Goal: Task Accomplishment & Management: Manage account settings

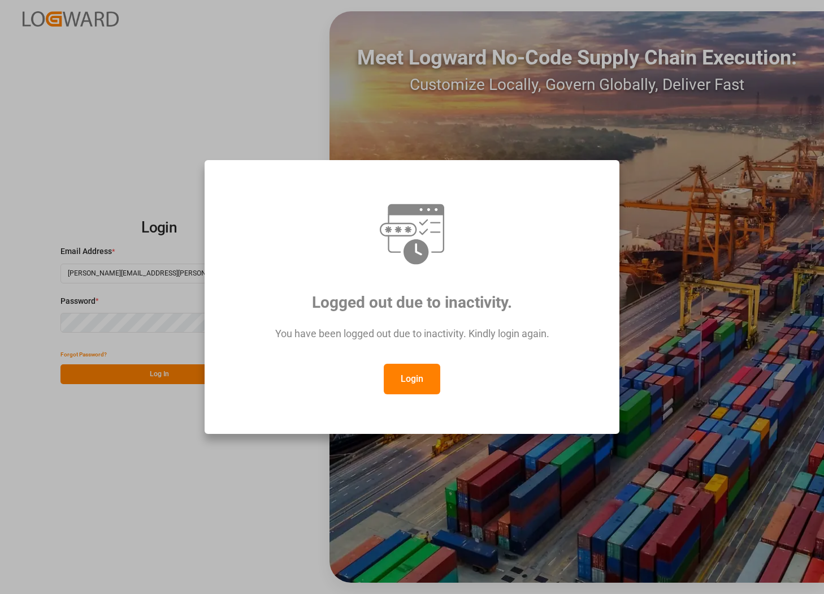
click at [416, 385] on button "Login" at bounding box center [412, 379] width 57 height 31
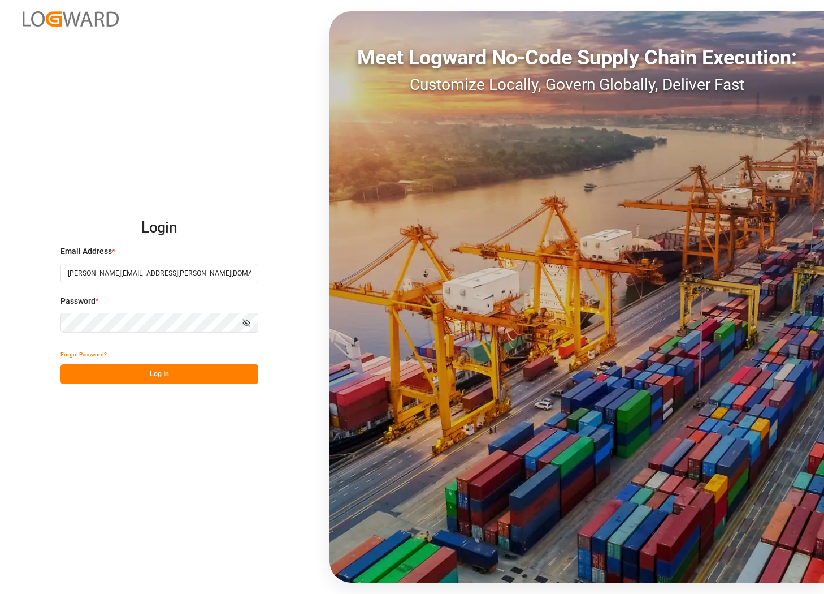
click at [165, 371] on button "Log In" at bounding box center [160, 374] width 198 height 20
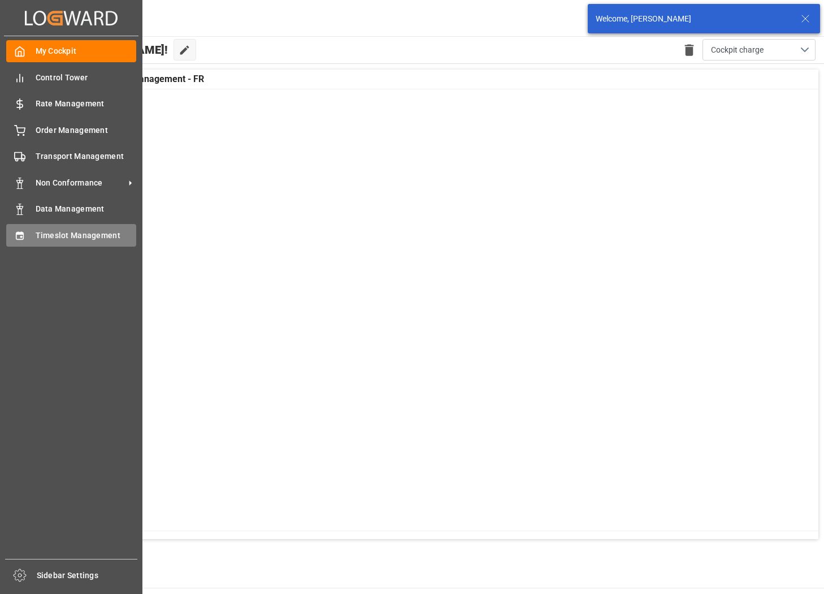
click at [50, 239] on span "Timeslot Management" at bounding box center [86, 236] width 101 height 12
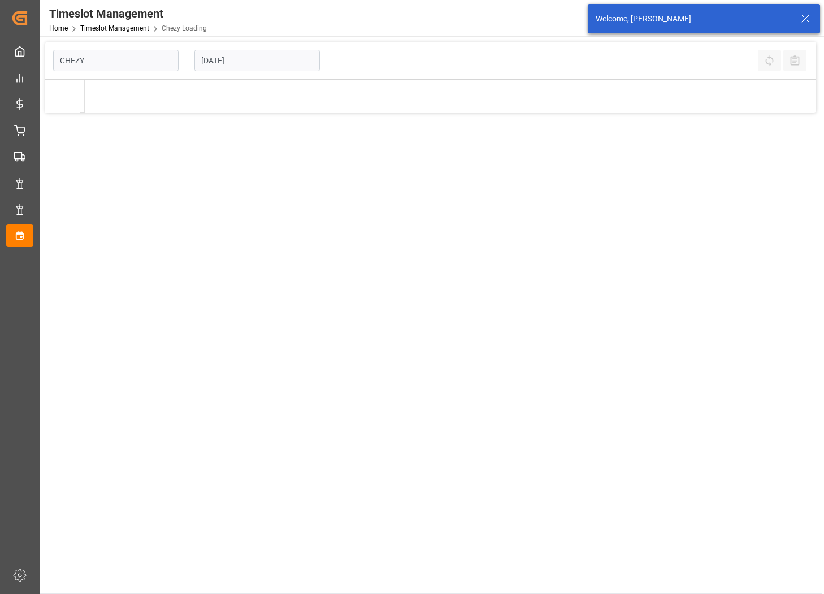
type input "Chezy Loading"
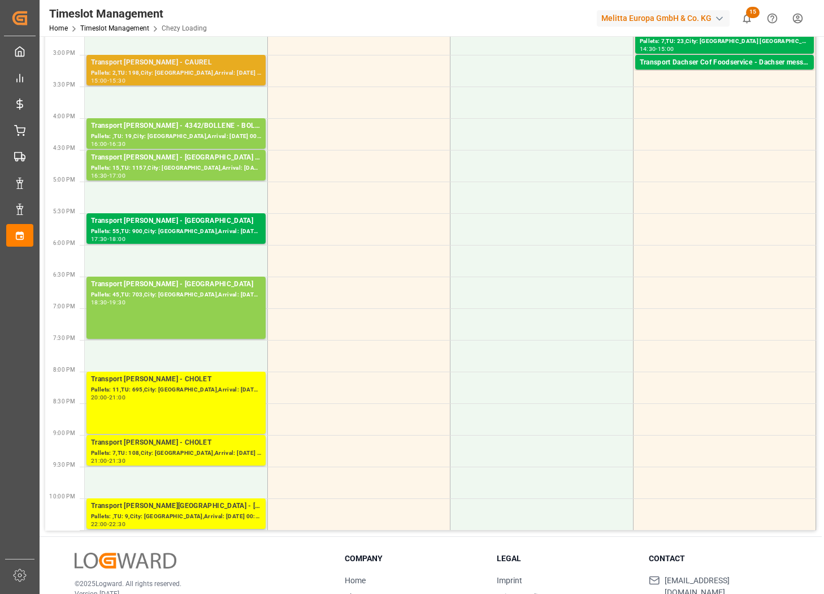
scroll to position [580, 0]
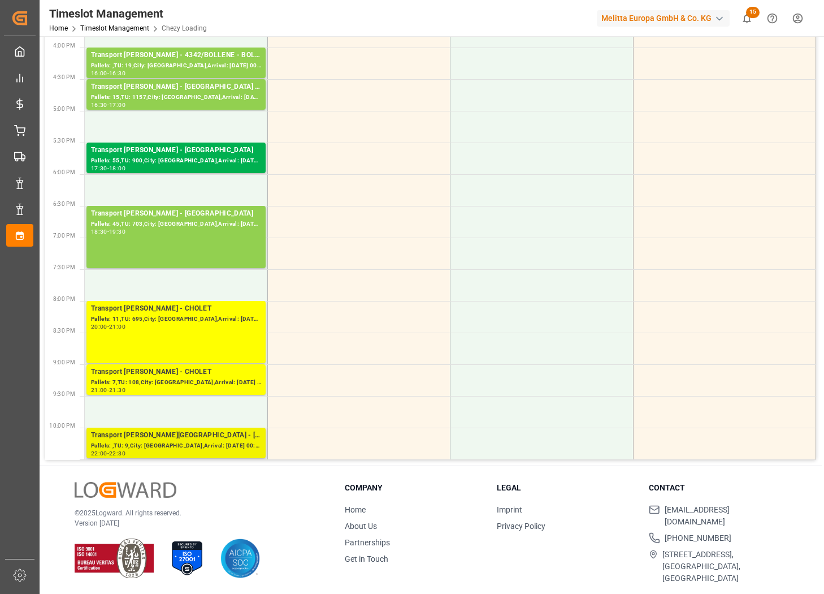
click at [199, 439] on div "Transport [PERSON_NAME][GEOGRAPHIC_DATA] - [GEOGRAPHIC_DATA]" at bounding box center [176, 435] width 170 height 11
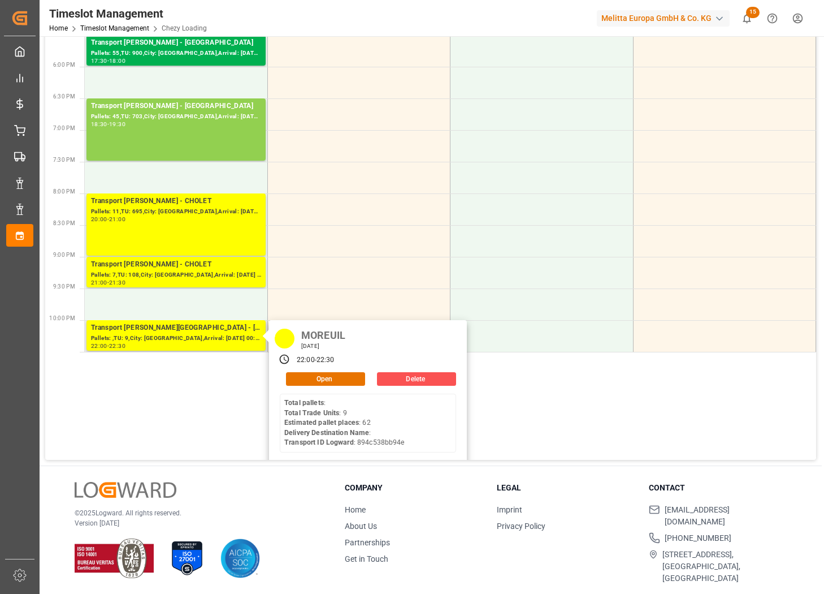
scroll to position [113, 0]
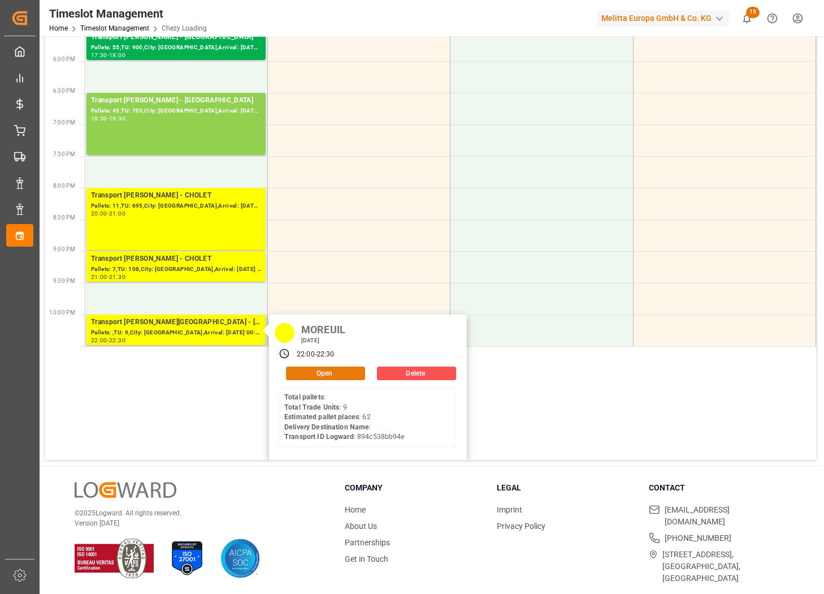
click at [314, 374] on button "Open" at bounding box center [325, 373] width 79 height 14
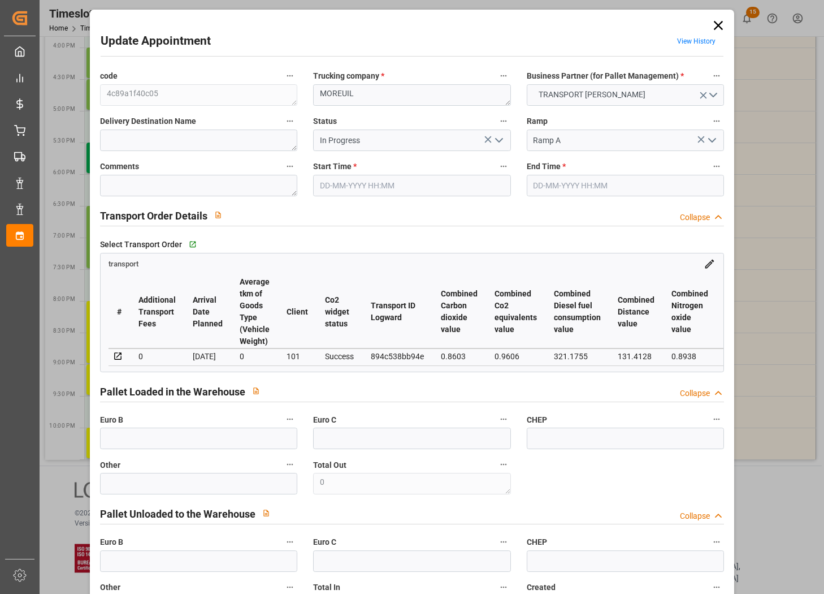
type input "[DATE] 22:00"
type input "[DATE] 22:30"
type input "[DATE] 14:03"
type input "[DATE] 12:07"
type input "[DATE]"
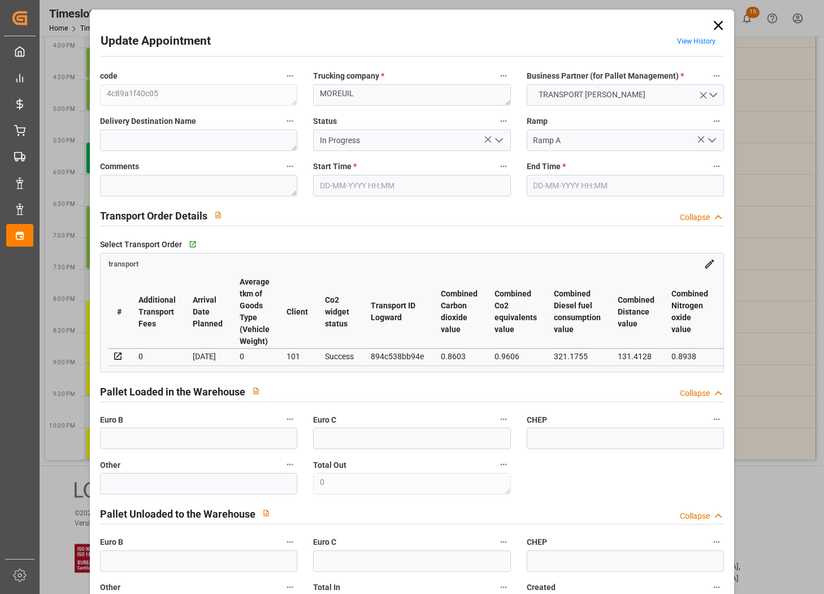
type input "[DATE]"
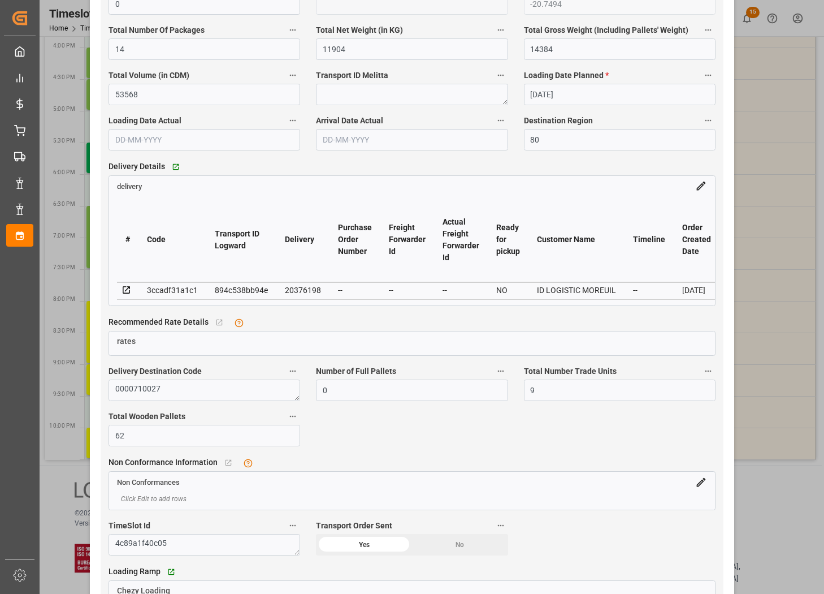
scroll to position [848, 0]
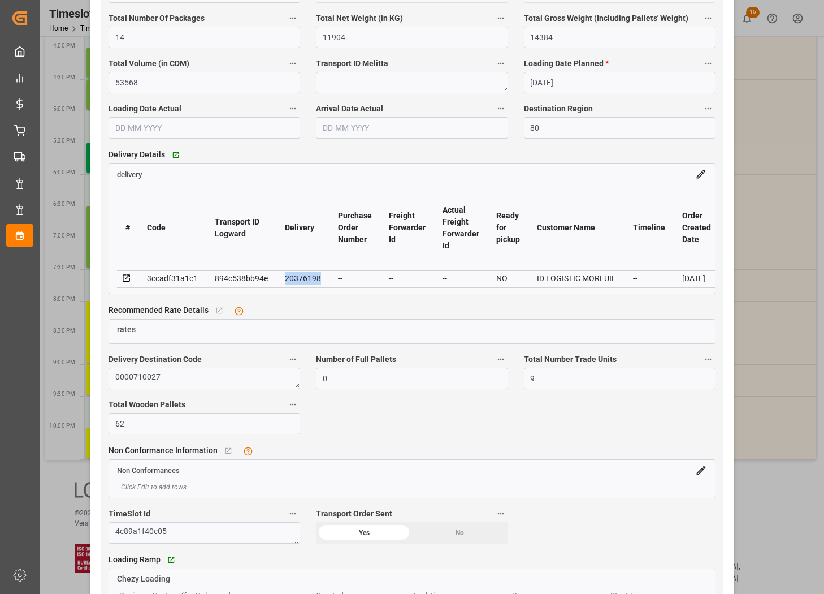
drag, startPoint x: 318, startPoint y: 280, endPoint x: 282, endPoint y: 279, distance: 36.8
click at [282, 279] on td "20376198" at bounding box center [303, 278] width 53 height 17
copy div "20376198"
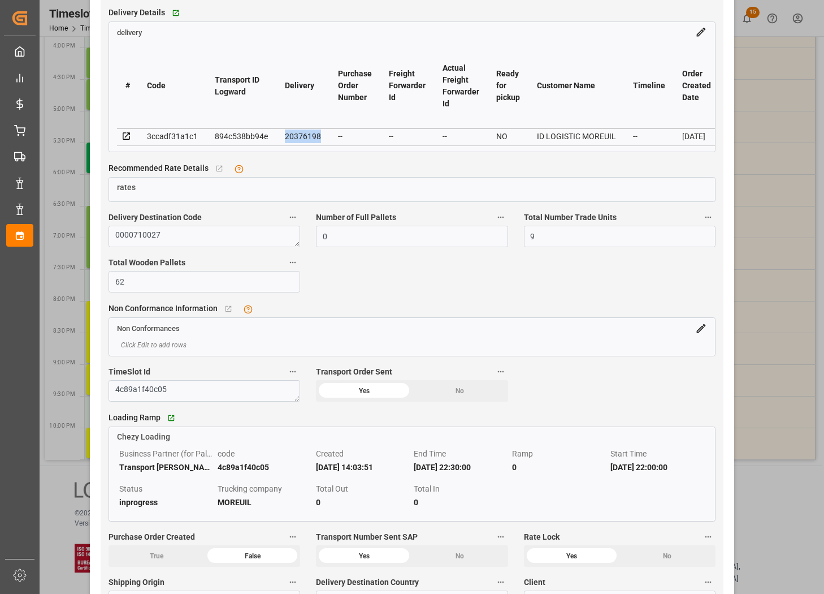
scroll to position [990, 0]
copy div "20376198"
click at [770, 101] on div "Update Appointment View History code 4c89a1f40c05 Trucking company * MOREUIL Bu…" at bounding box center [412, 297] width 824 height 594
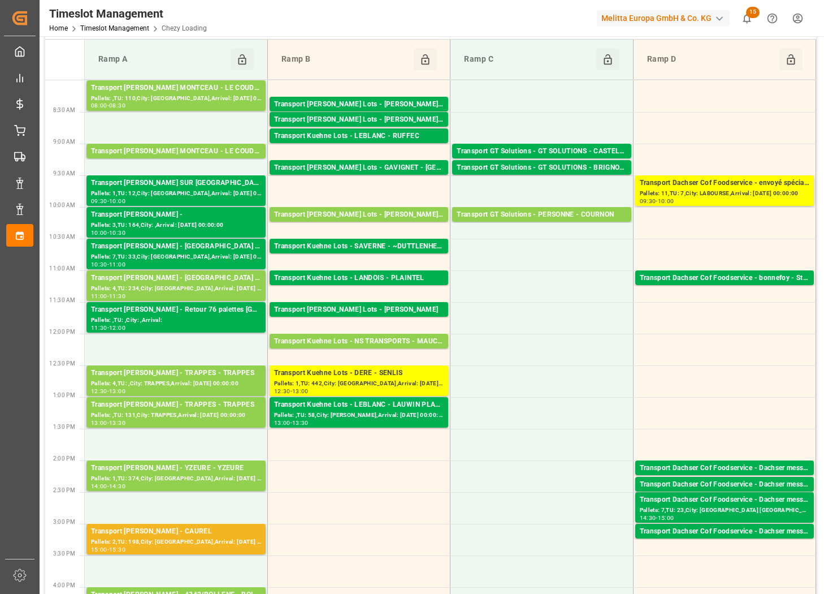
scroll to position [0, 0]
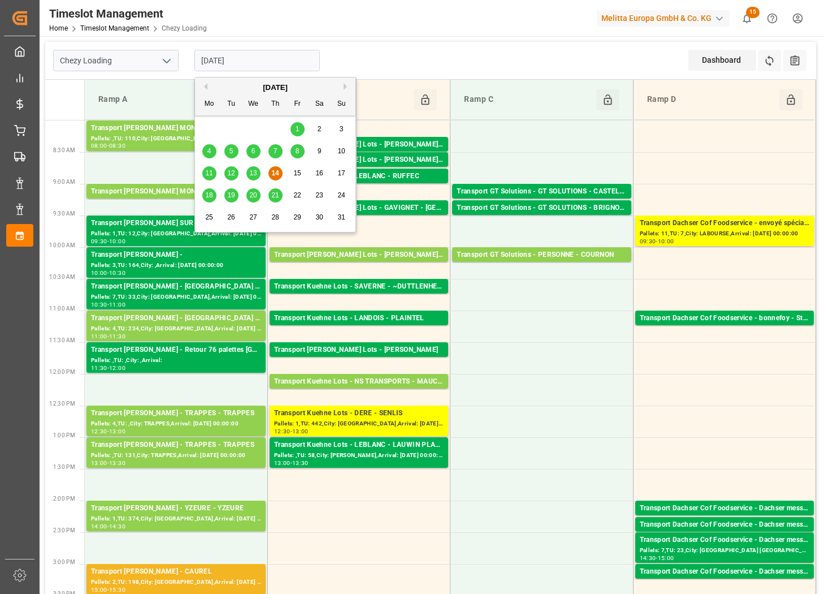
click at [288, 54] on input "[DATE]" at bounding box center [258, 60] width 126 height 21
click at [211, 193] on span "18" at bounding box center [208, 195] width 7 height 8
type input "[DATE]"
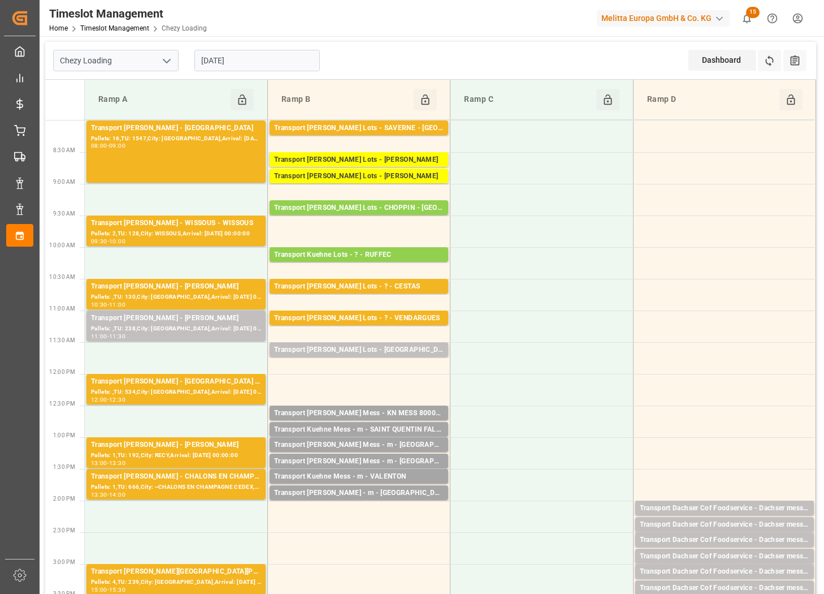
click at [277, 63] on input "[DATE]" at bounding box center [258, 60] width 126 height 21
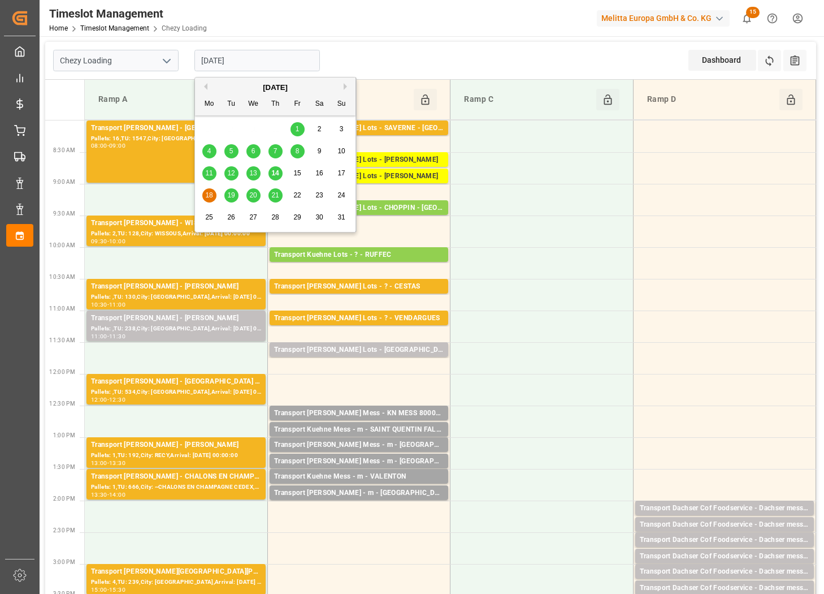
click at [521, 55] on div "Chezy Loading [DATE] Dashboard View Dashboard Refresh Time Slots All Audits" at bounding box center [430, 61] width 771 height 38
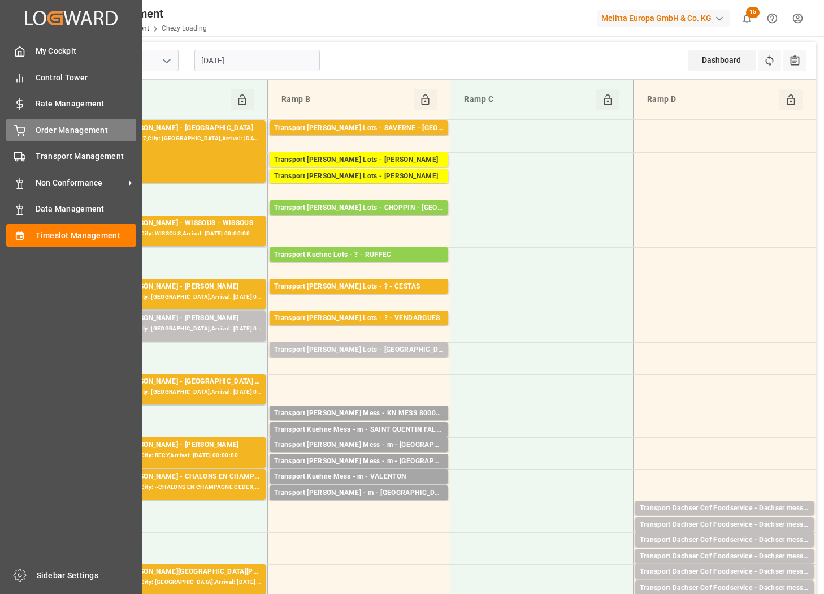
click at [28, 137] on div "Order Management Order Management" at bounding box center [71, 130] width 130 height 22
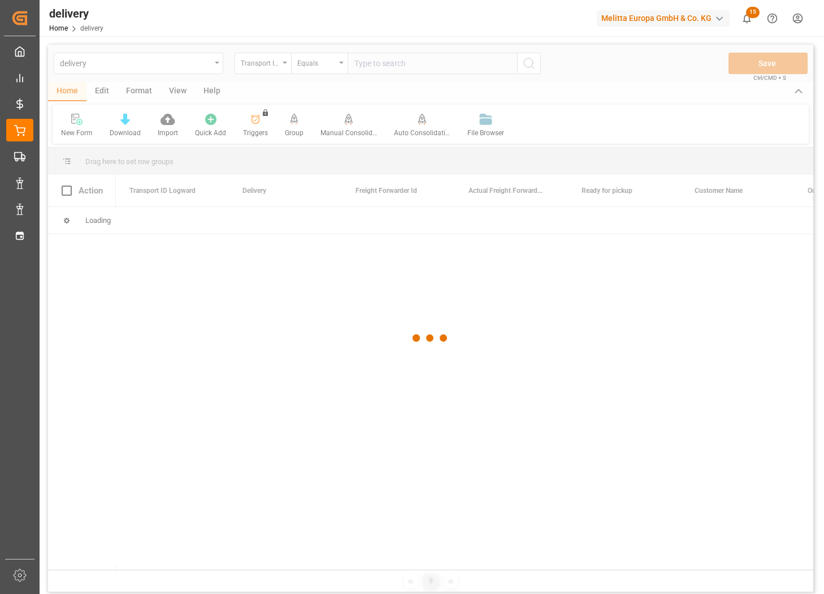
click at [287, 66] on div at bounding box center [431, 338] width 766 height 587
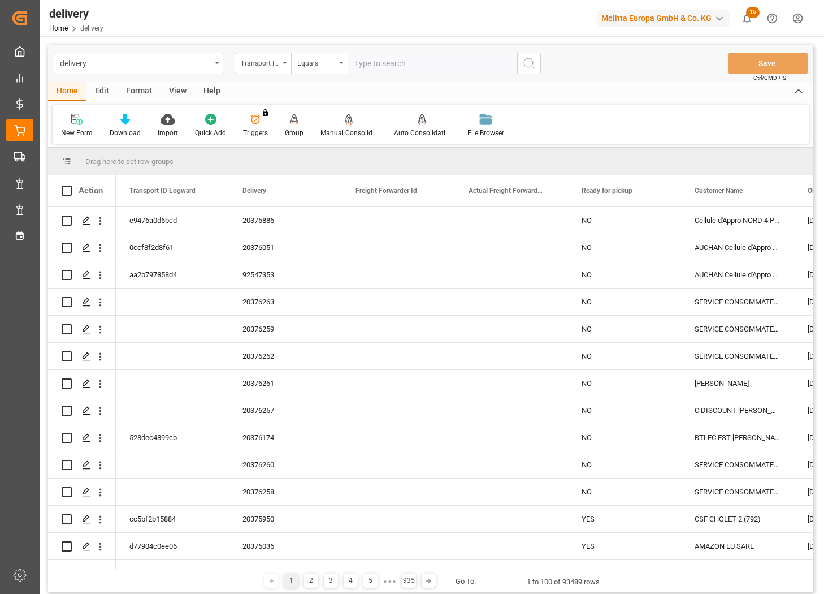
click at [284, 64] on div "Transport ID Logward" at bounding box center [263, 63] width 57 height 21
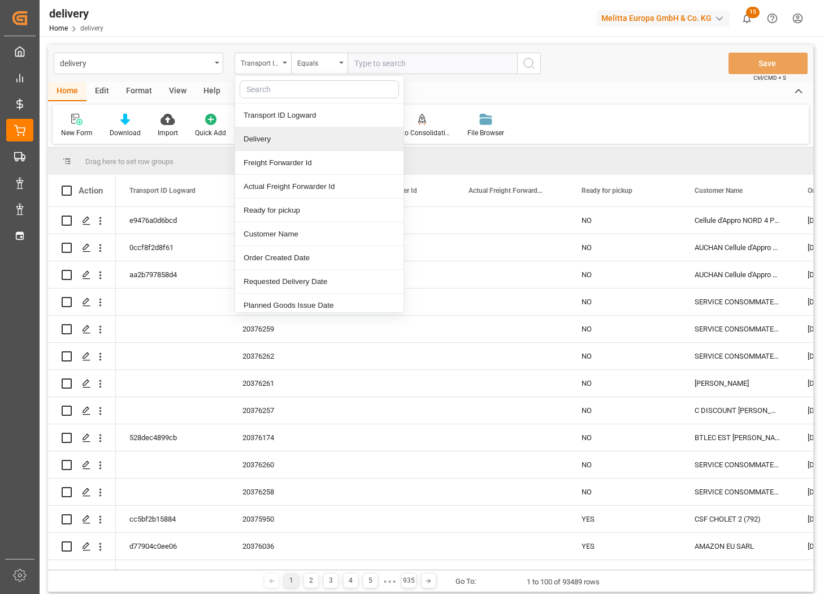
click at [270, 135] on div "Delivery" at bounding box center [319, 139] width 169 height 24
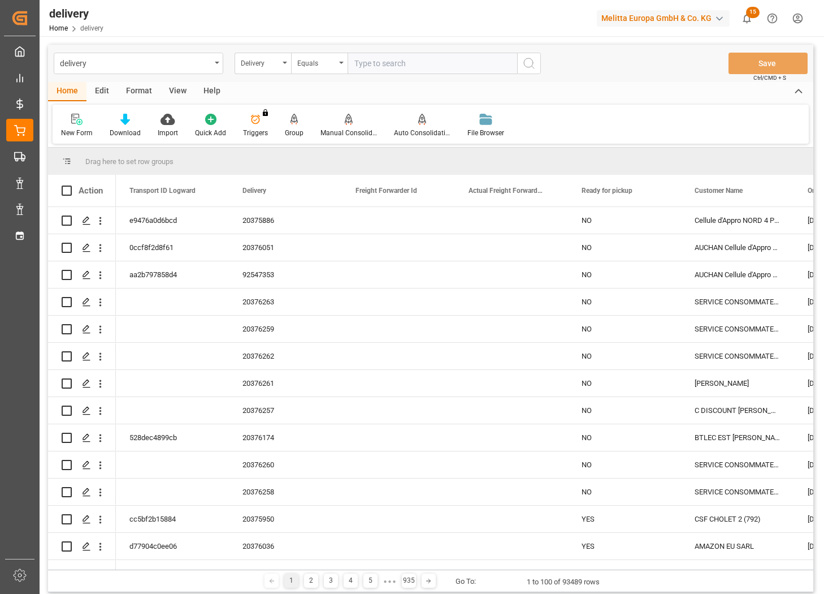
click at [391, 61] on input "text" at bounding box center [433, 63] width 170 height 21
paste input "20376160"
type input "20376160"
click at [528, 61] on icon "search button" at bounding box center [530, 64] width 14 height 14
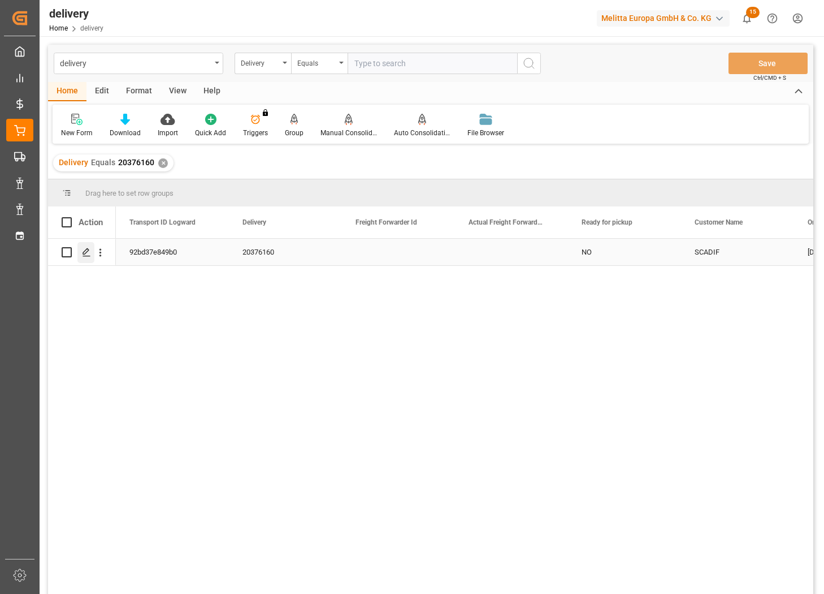
click at [89, 254] on icon "Press SPACE to select this row." at bounding box center [86, 252] width 9 height 9
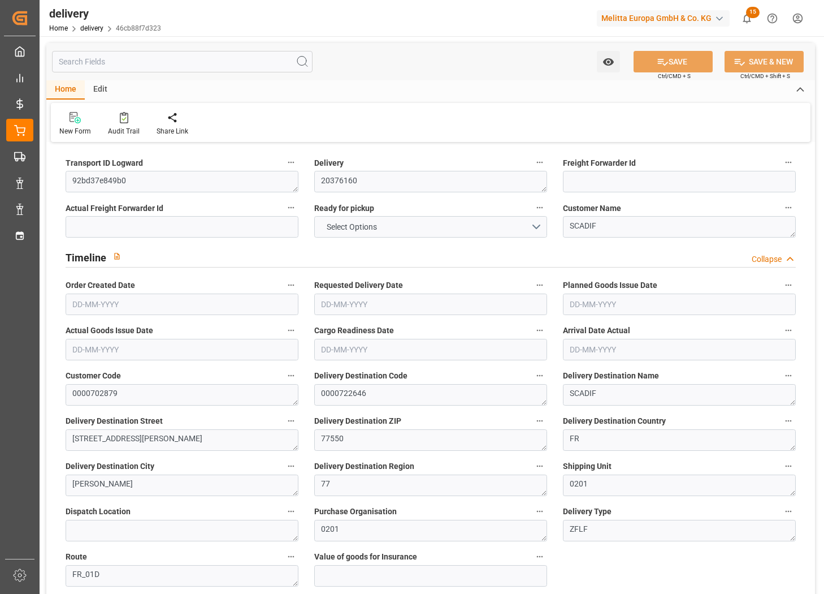
type input "1144.1"
type input "1494.9"
type input "4339.216"
type input "238"
type input "11"
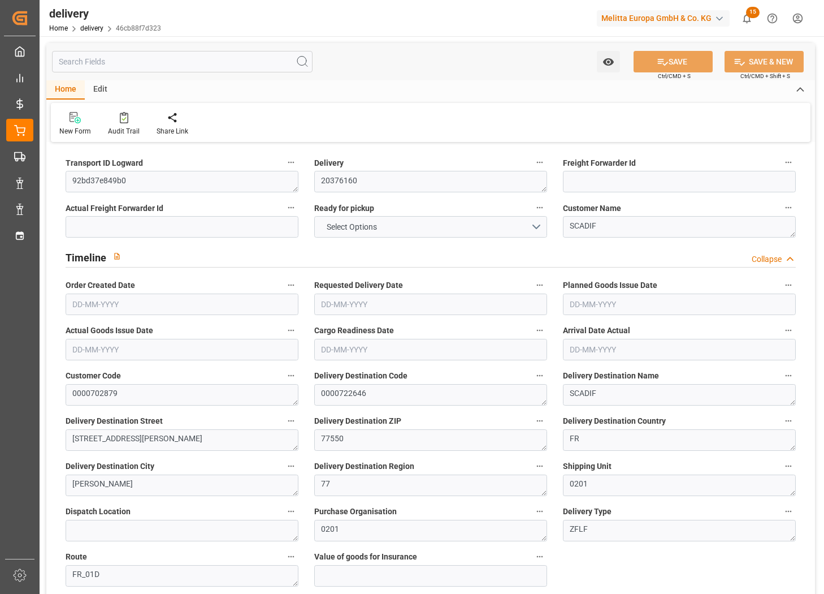
type input "0"
type input "6"
type input "0"
type input "-6.7675"
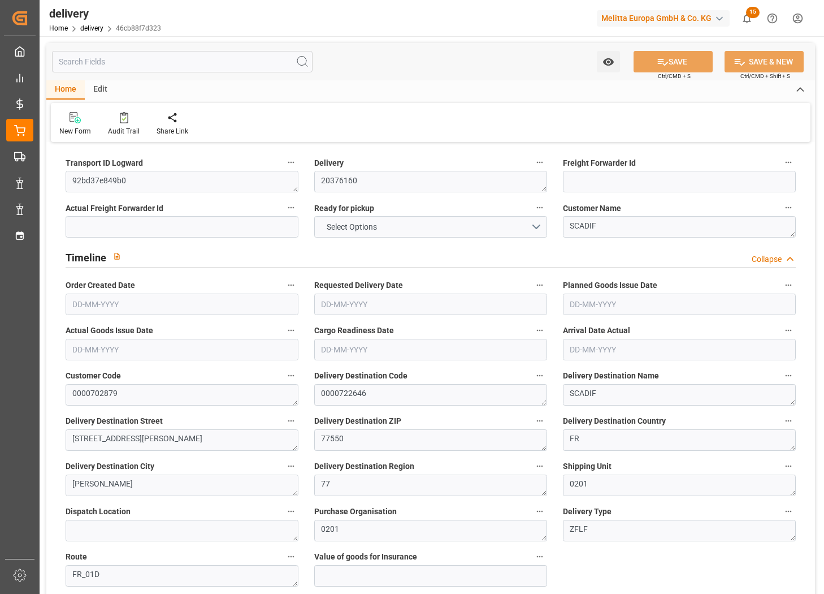
type input "167.1"
type input "160.3324"
type input "0"
type input "85.68"
type input "1.5"
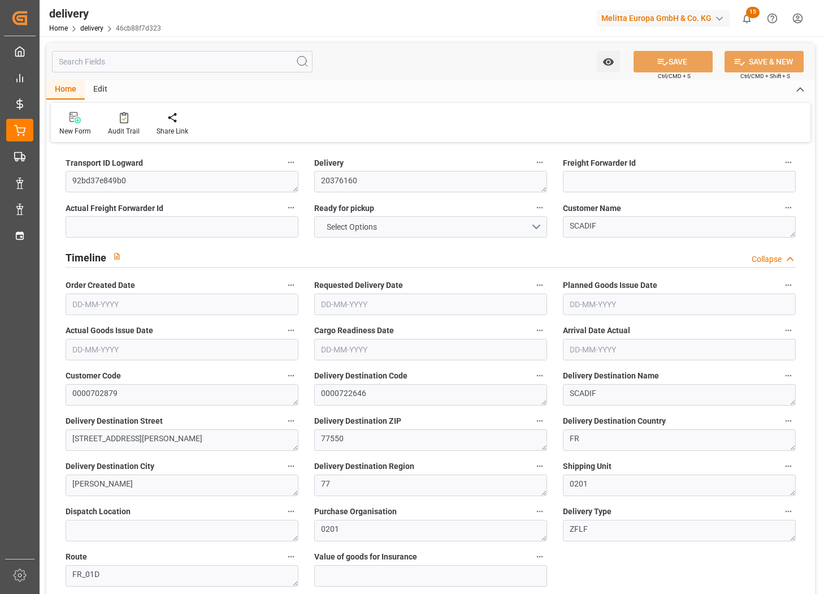
type input "1.3"
type input "0"
type input "16.5"
type input "1191.564"
type input "101"
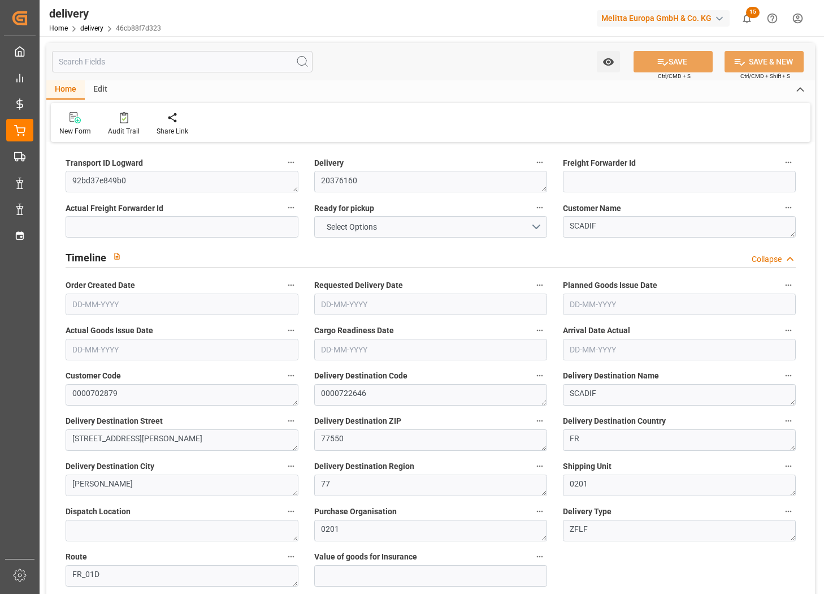
type input "1015.8186"
type input "0.0652"
type input "0"
type input "[DATE]"
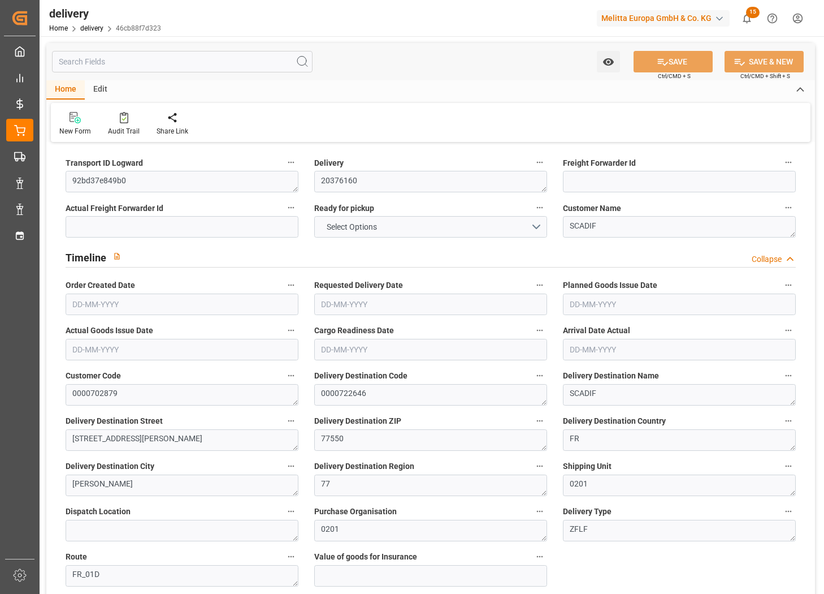
type input "[DATE]"
type input "[DATE] 11:00"
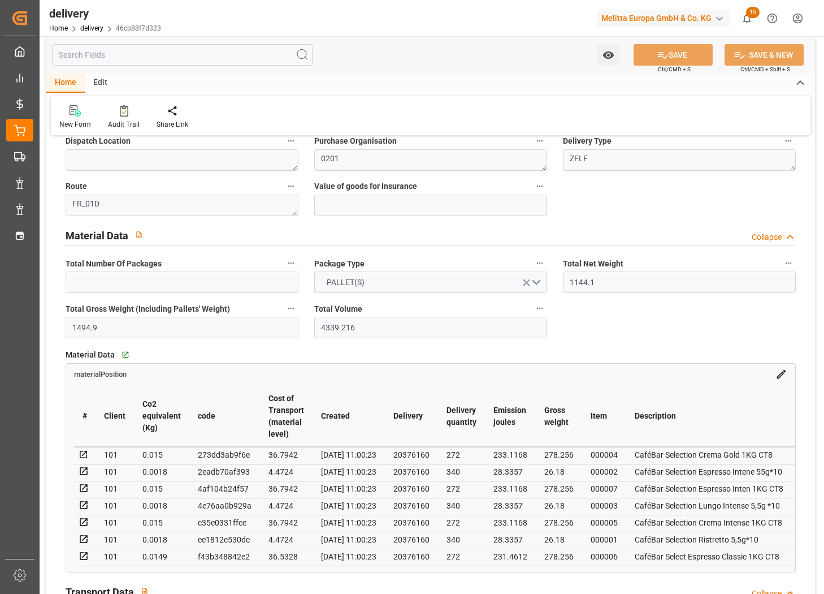
scroll to position [283, 0]
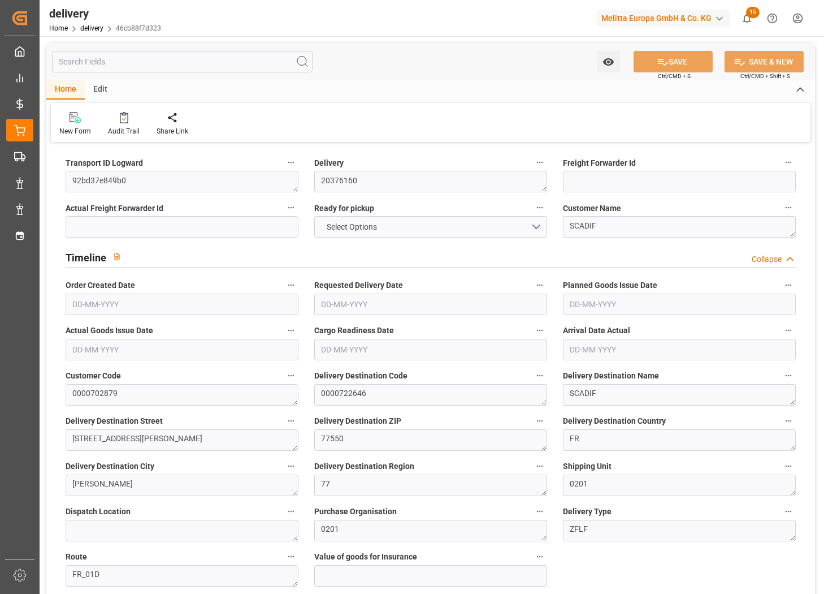
type input "1144.1"
type input "1494.9"
type input "4339.216"
type input "238"
type input "11"
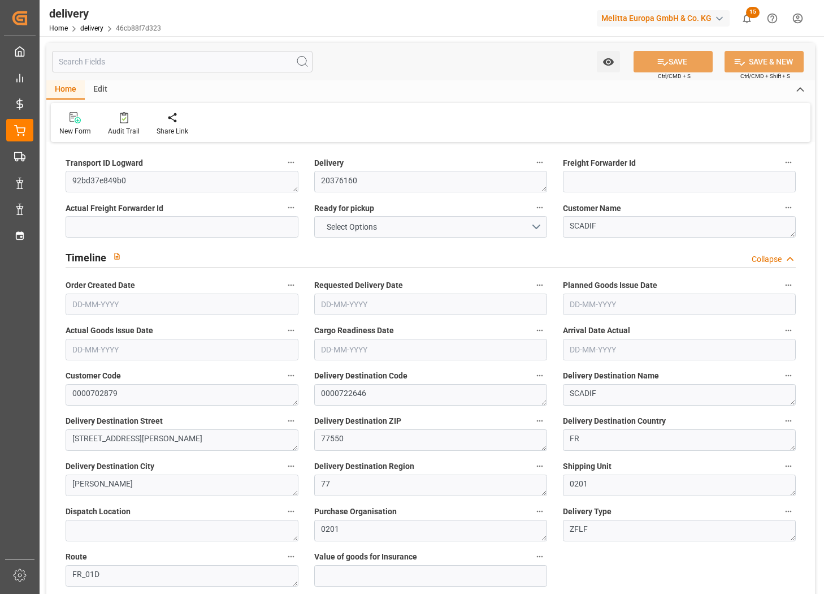
type input "0"
type input "6"
type input "0"
type input "-6.7675"
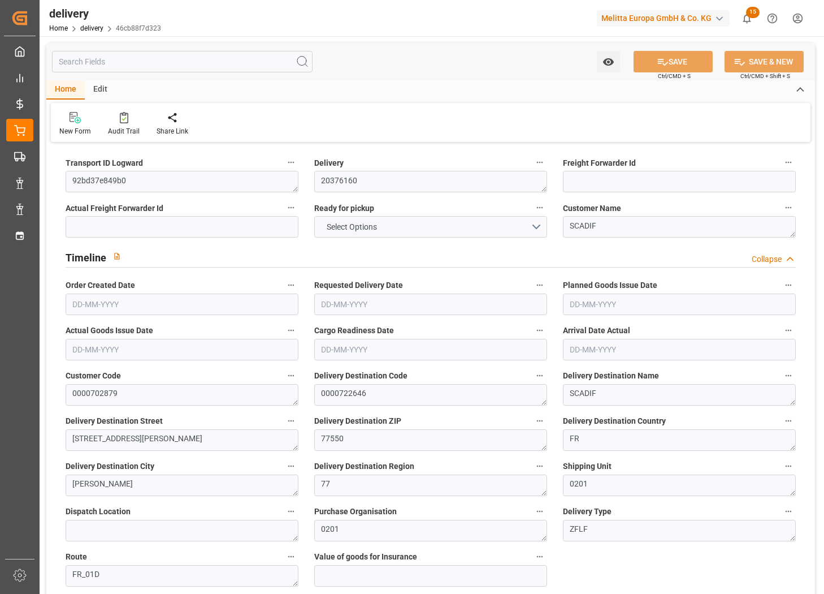
type input "167.1"
type input "160.3324"
type input "0"
type input "85.68"
type input "1.5"
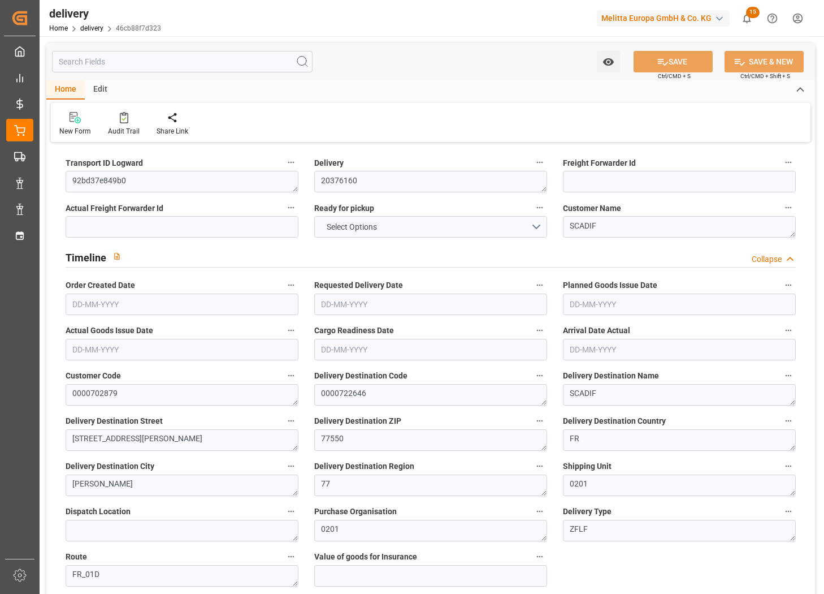
type input "1.3"
type input "0"
type input "16.5"
type input "1191.564"
type input "101"
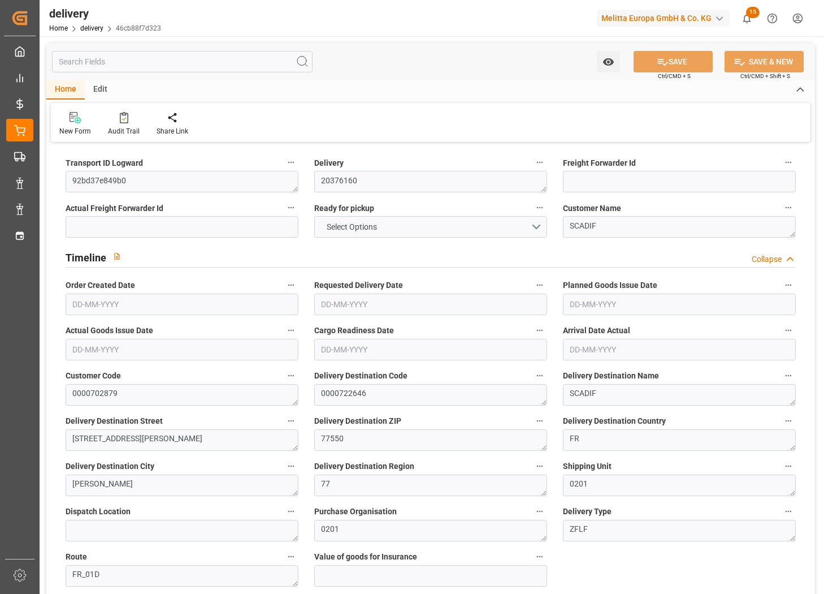
type input "1015.8186"
type input "0.0652"
type input "0"
type input "[DATE]"
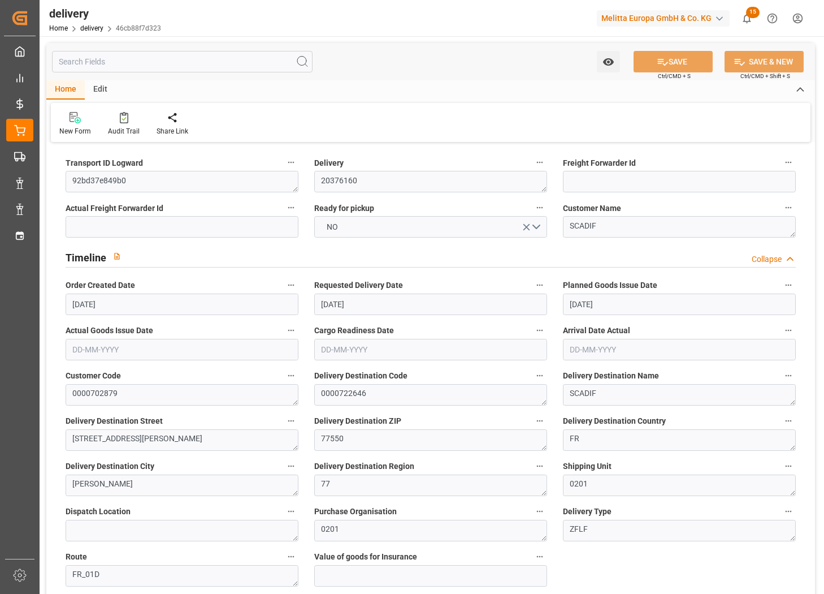
type input "[DATE]"
type input "[DATE] 11:00"
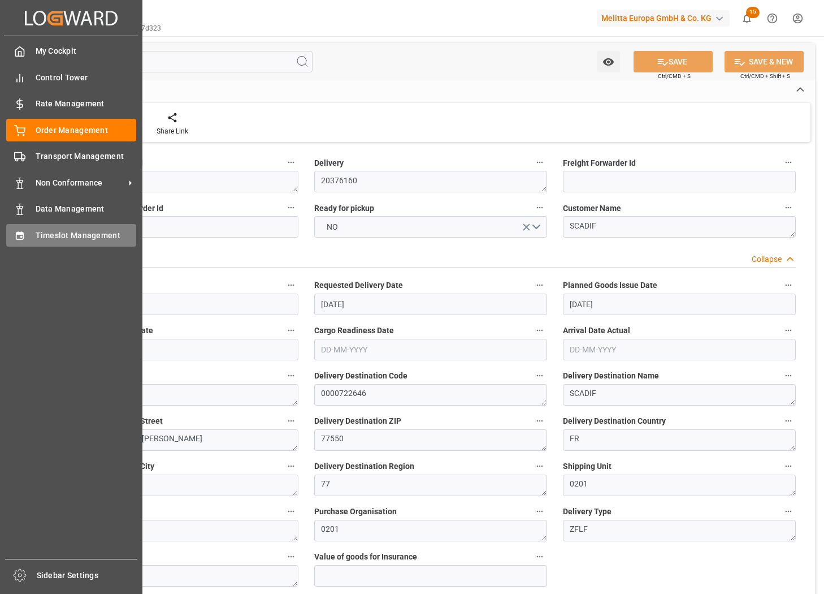
click at [36, 239] on span "Timeslot Management" at bounding box center [86, 236] width 101 height 12
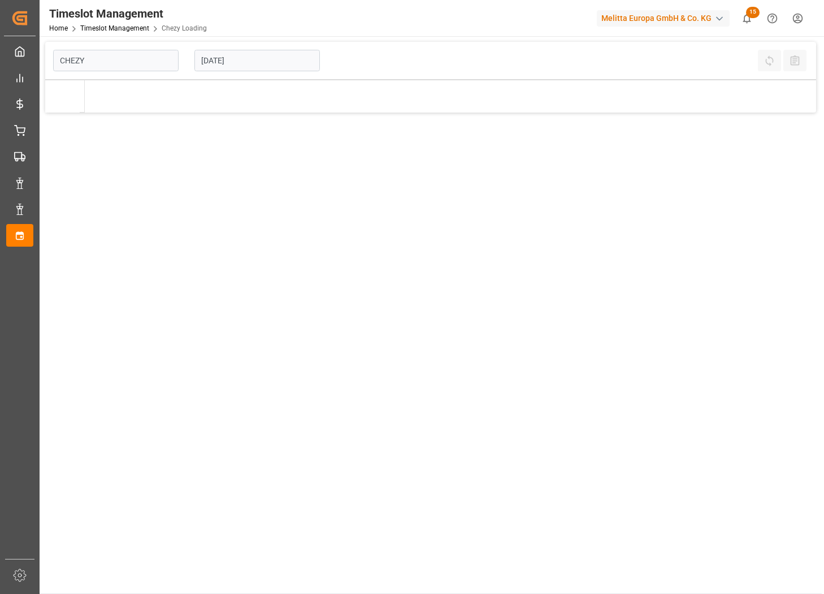
type input "Chezy Loading"
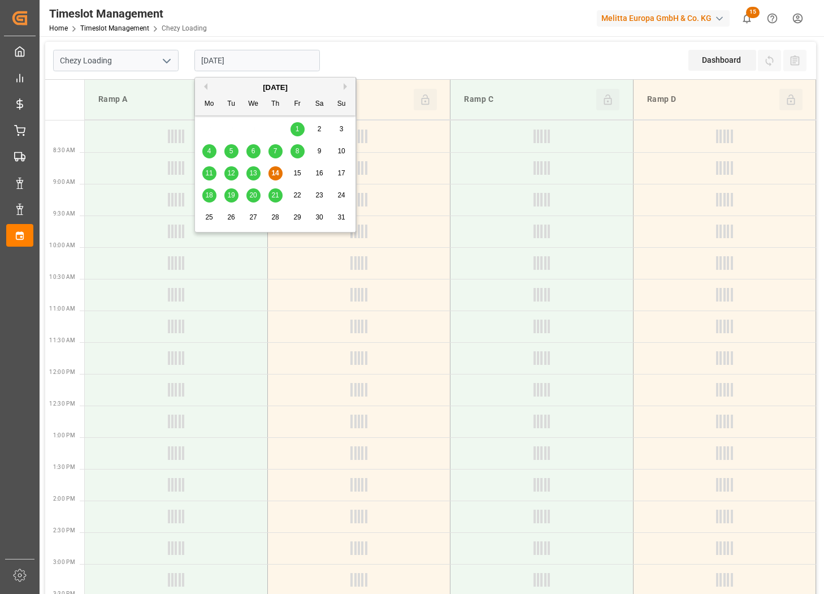
click at [280, 61] on input "[DATE]" at bounding box center [258, 60] width 126 height 21
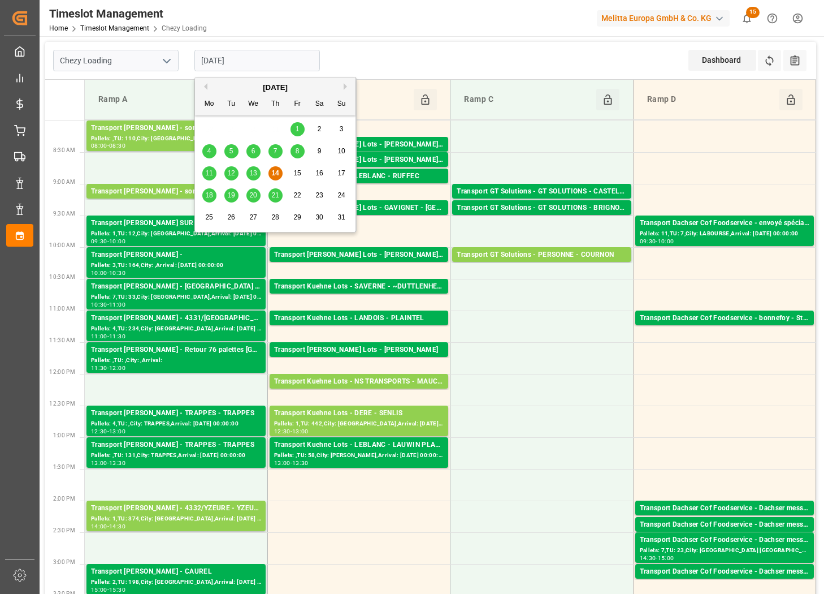
click at [211, 195] on span "18" at bounding box center [208, 195] width 7 height 8
type input "[DATE]"
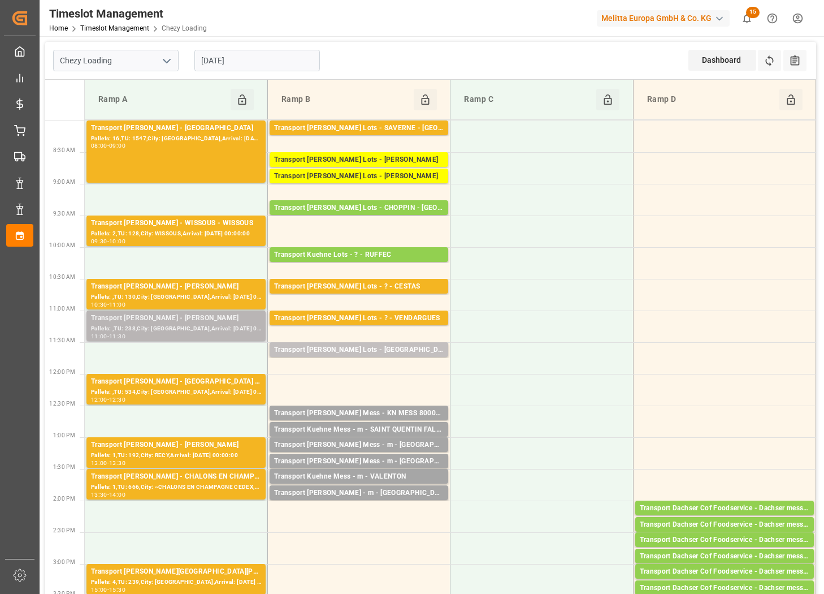
click at [227, 324] on div "Pallets: ,TU: 238,City: [GEOGRAPHIC_DATA],Arrival: [DATE] 00:00:00" at bounding box center [176, 329] width 170 height 10
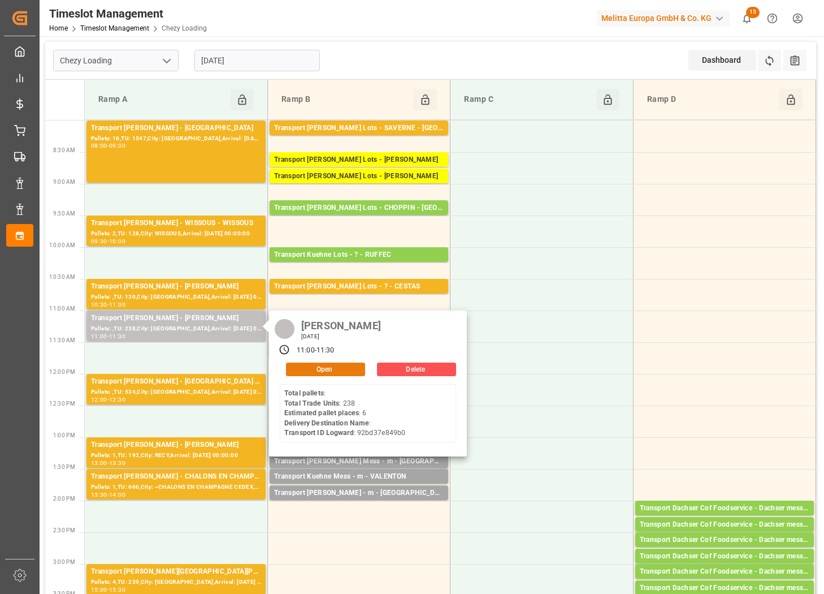
click at [319, 372] on button "Open" at bounding box center [325, 369] width 79 height 14
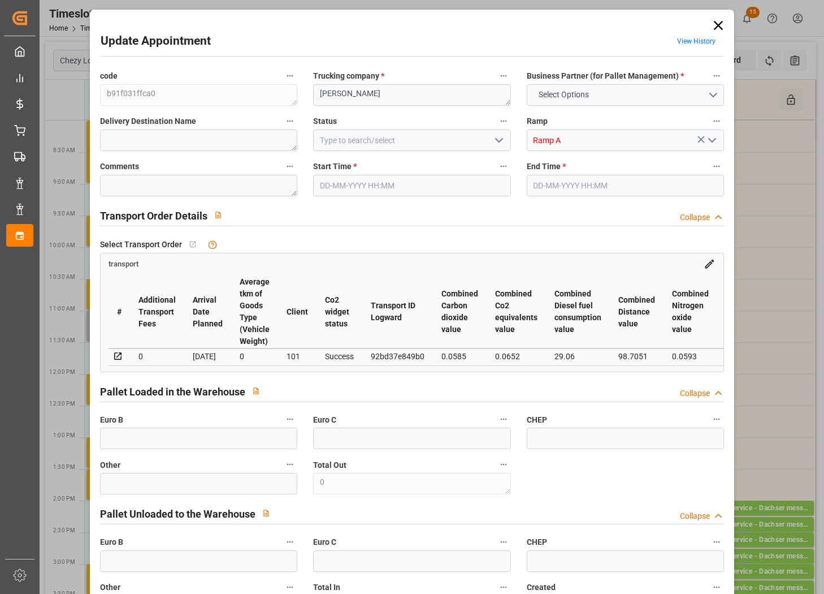
type input "6"
type input "167.1"
type input "0"
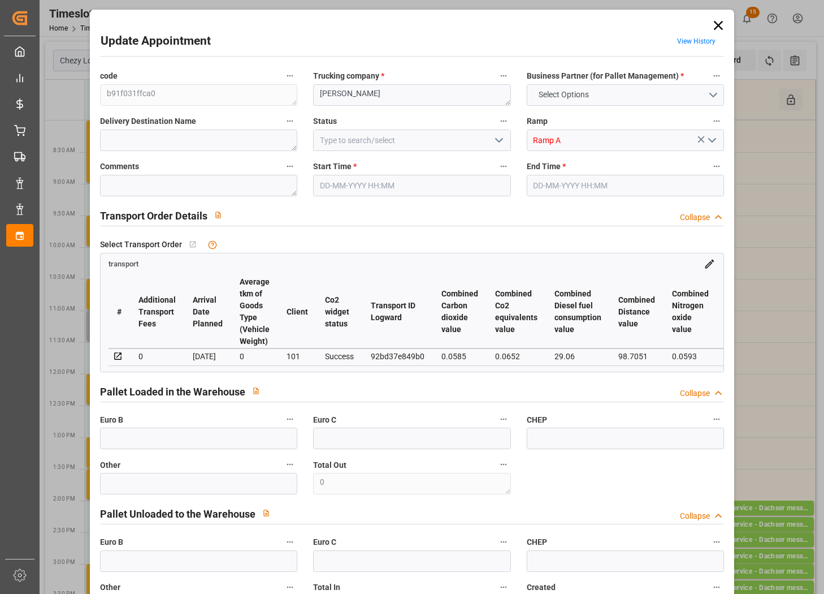
type input "160.3325"
type input "-6.7675"
type input "0"
type input "1144.1"
type input "1494.9"
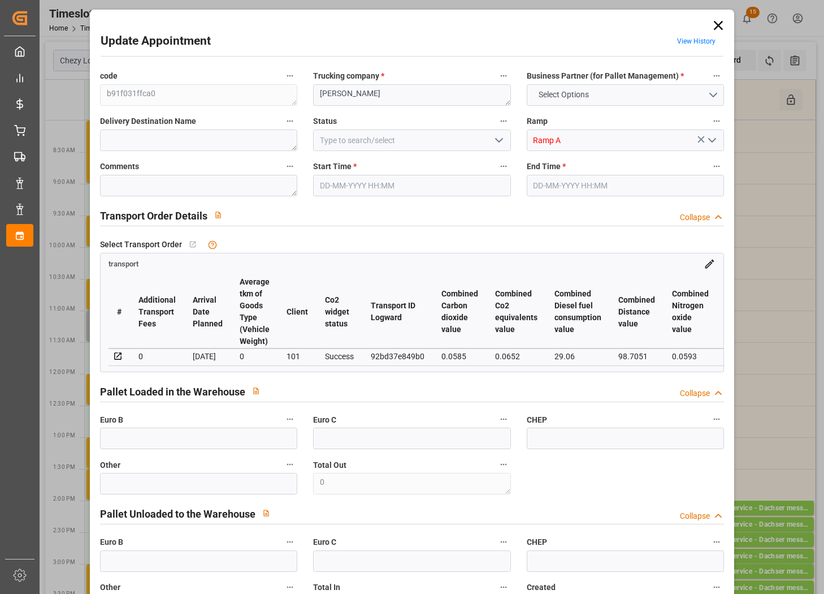
type input "4339.216"
type input "77"
type input "0"
type input "238"
type input "11"
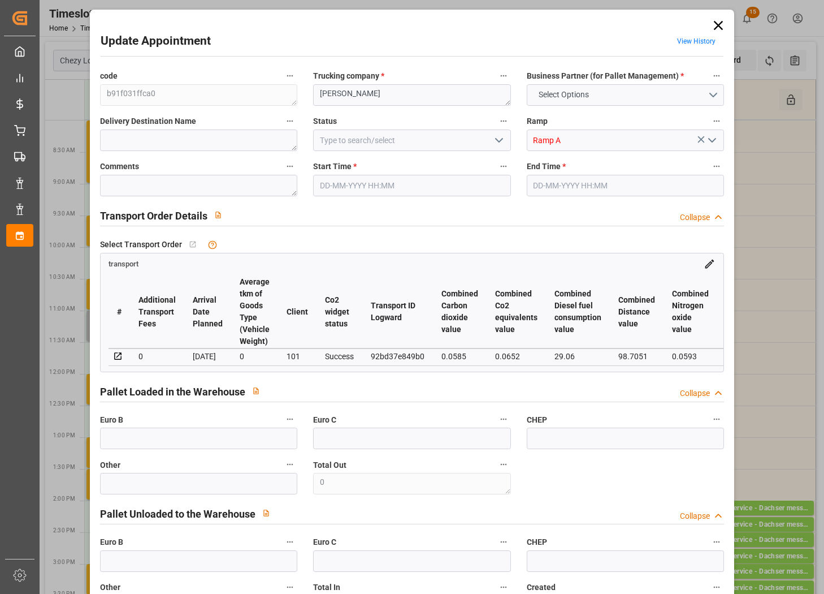
type input "101"
type input "1191.564"
type input "0"
type input "4710.8598"
type input "0"
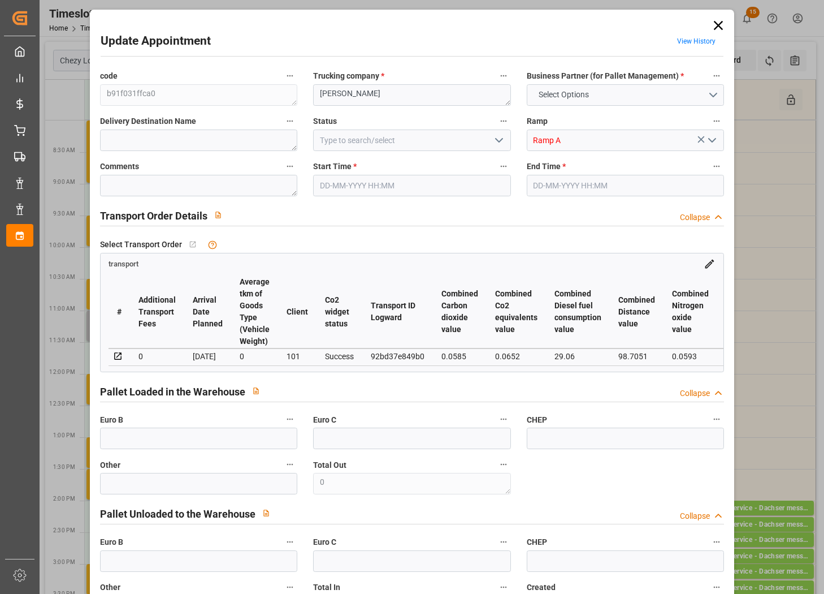
type input "0"
type input "21"
type input "35"
type input "18-08-2025 11:00"
type input "18-08-2025 11:30"
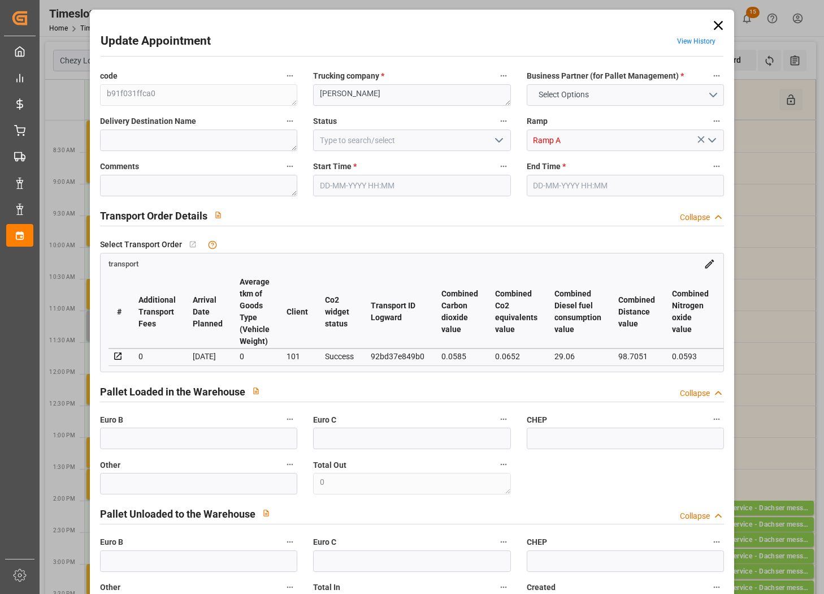
type input "14-08-2025 12:06"
type input "13-08-2025 11:46"
type input "[DATE]"
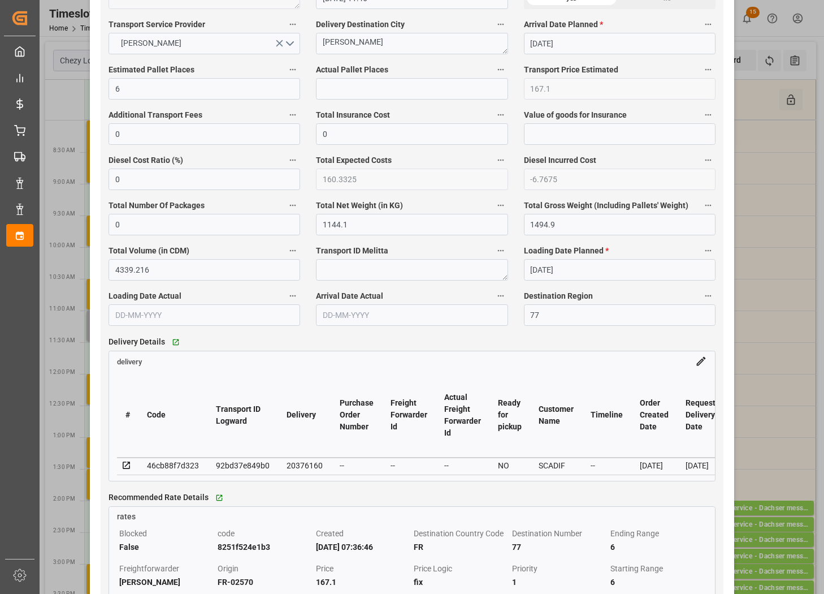
scroll to position [707, 0]
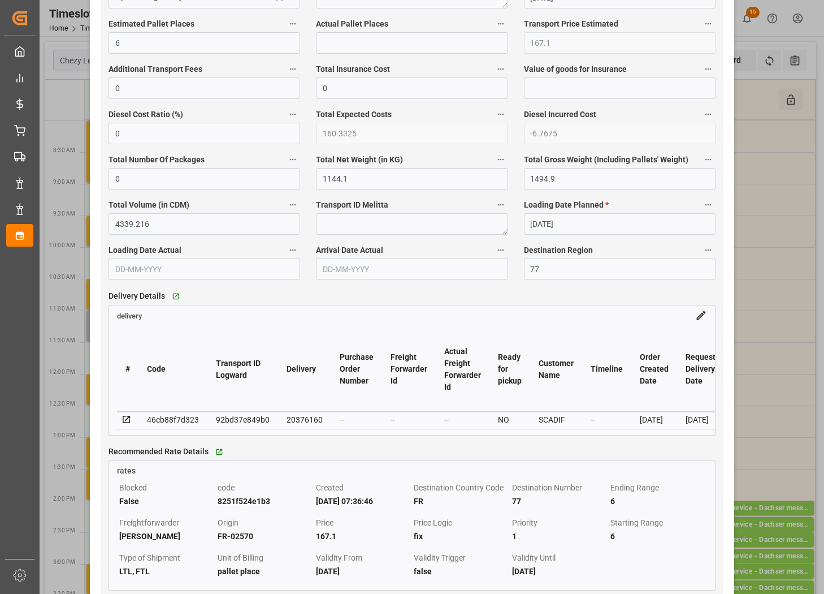
click at [759, 83] on div "Update Appointment View History code b91f031ffca0 Trucking company * REAU Busin…" at bounding box center [412, 297] width 824 height 594
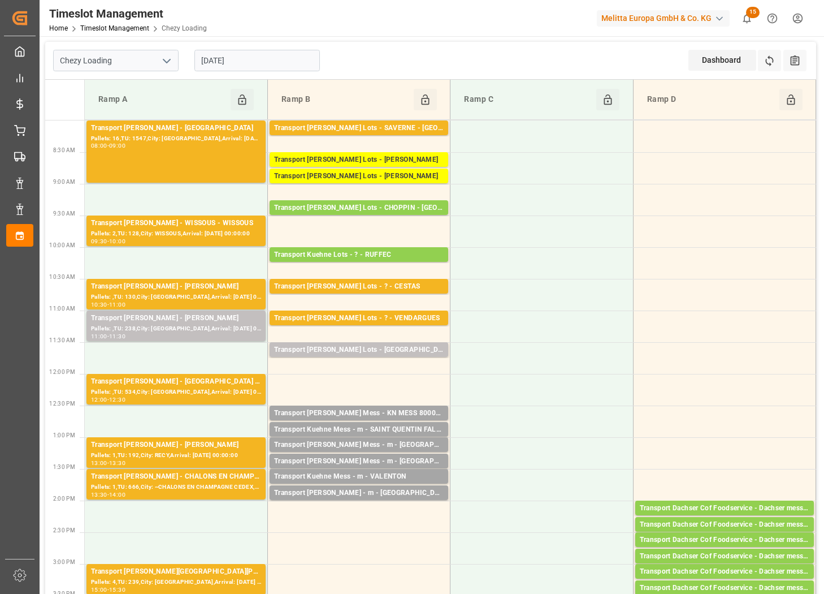
click at [260, 66] on input "[DATE]" at bounding box center [258, 60] width 126 height 21
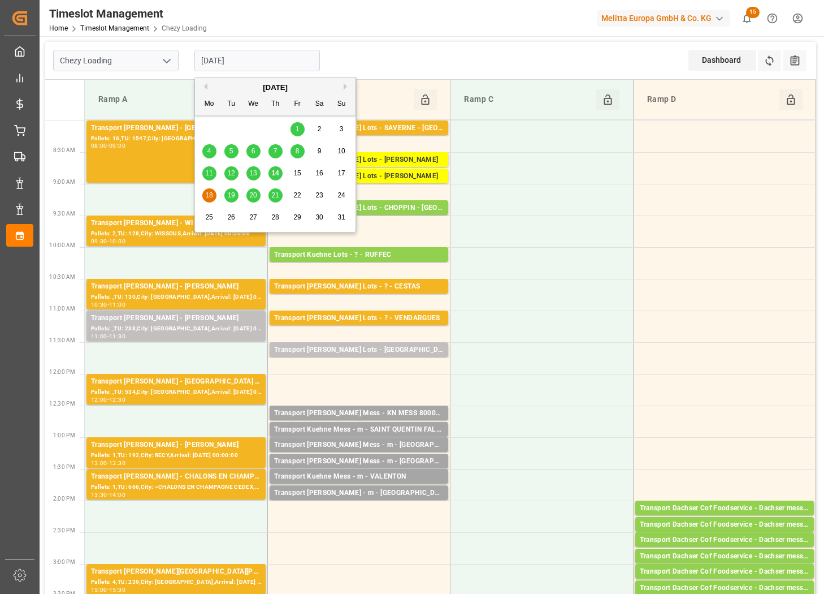
click at [284, 172] on div "11 12 13 14 15 16 17" at bounding box center [275, 173] width 154 height 22
click at [277, 171] on span "14" at bounding box center [274, 173] width 7 height 8
type input "[DATE]"
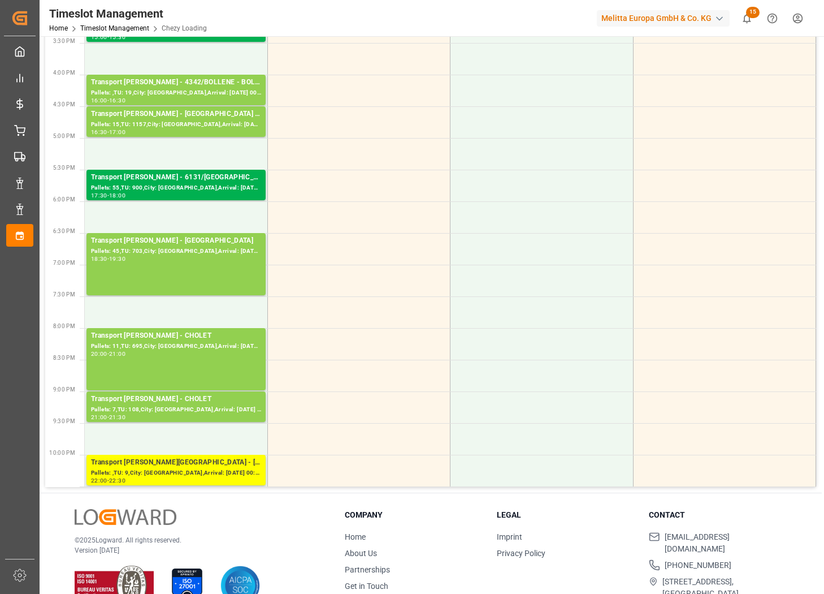
scroll to position [565, 0]
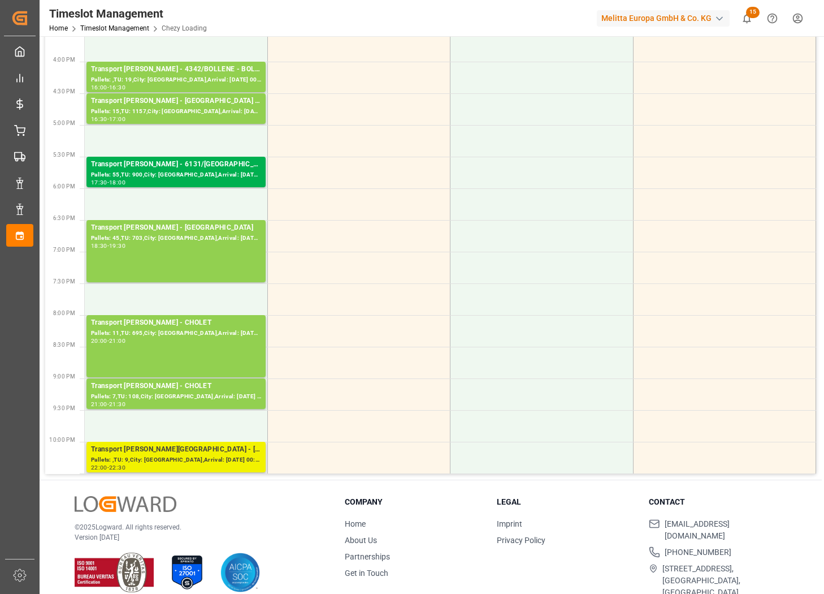
click at [199, 450] on div "Transport [PERSON_NAME][GEOGRAPHIC_DATA] - [GEOGRAPHIC_DATA]" at bounding box center [176, 449] width 170 height 11
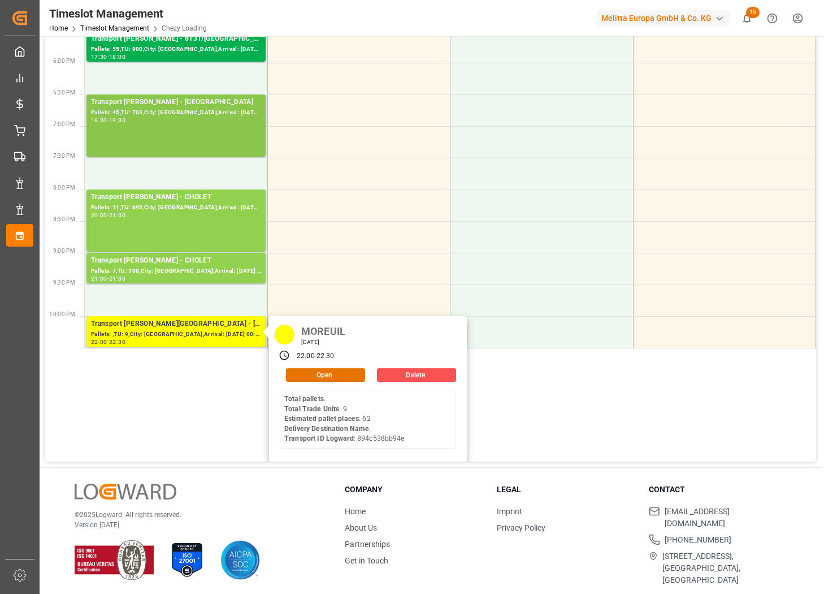
scroll to position [580, 0]
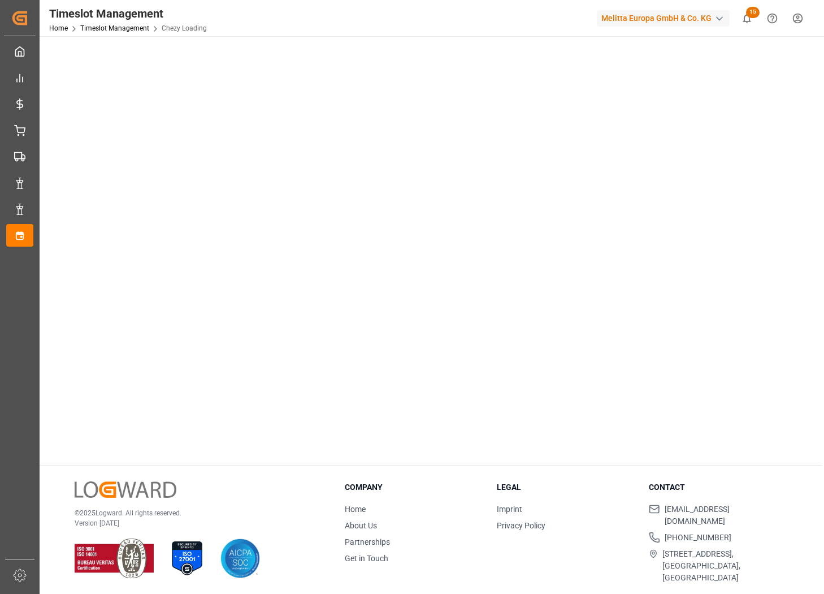
type input "Chezy Loading"
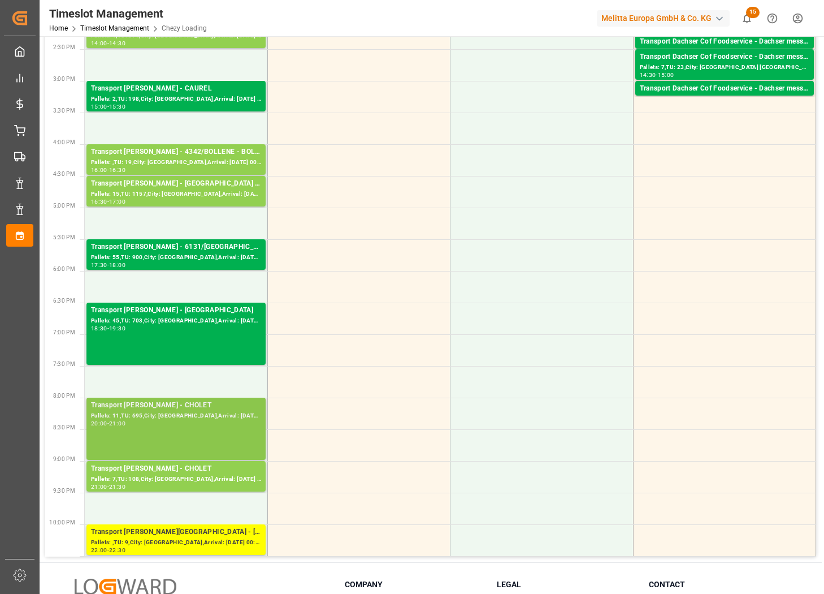
scroll to position [438, 0]
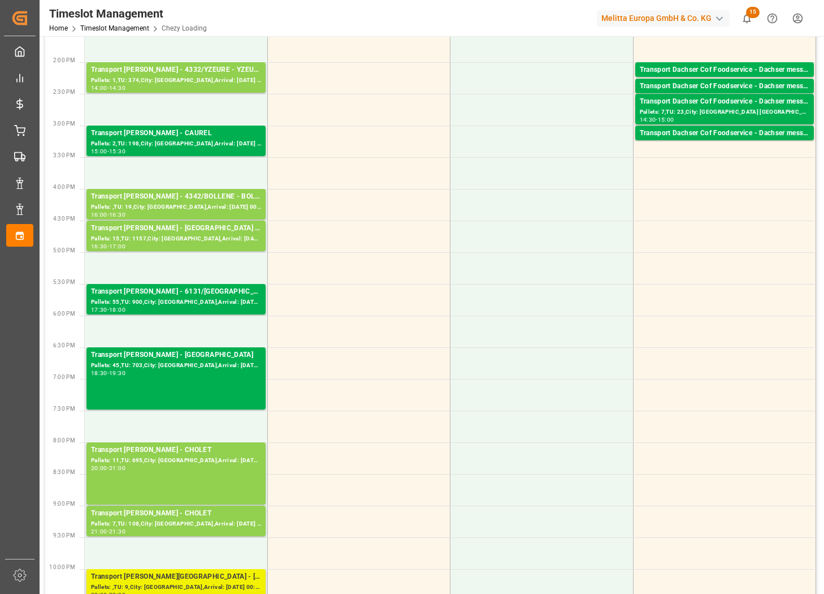
click at [209, 577] on div "Transport [PERSON_NAME][GEOGRAPHIC_DATA] - [GEOGRAPHIC_DATA]" at bounding box center [176, 576] width 170 height 11
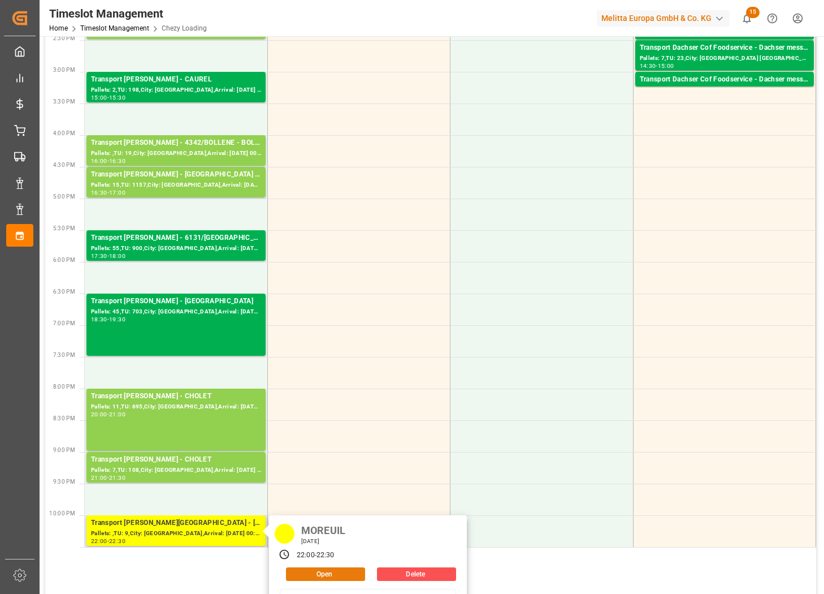
scroll to position [113, 0]
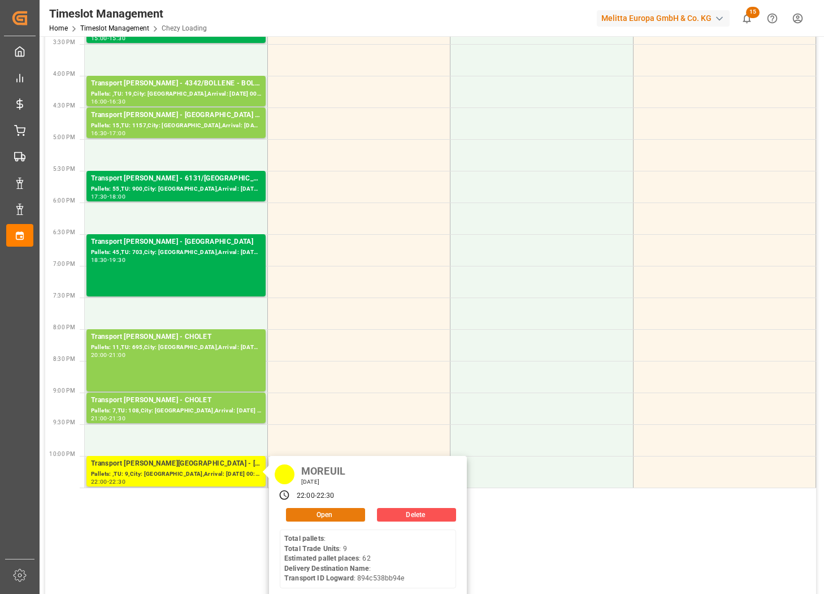
click at [335, 511] on button "Open" at bounding box center [325, 515] width 79 height 14
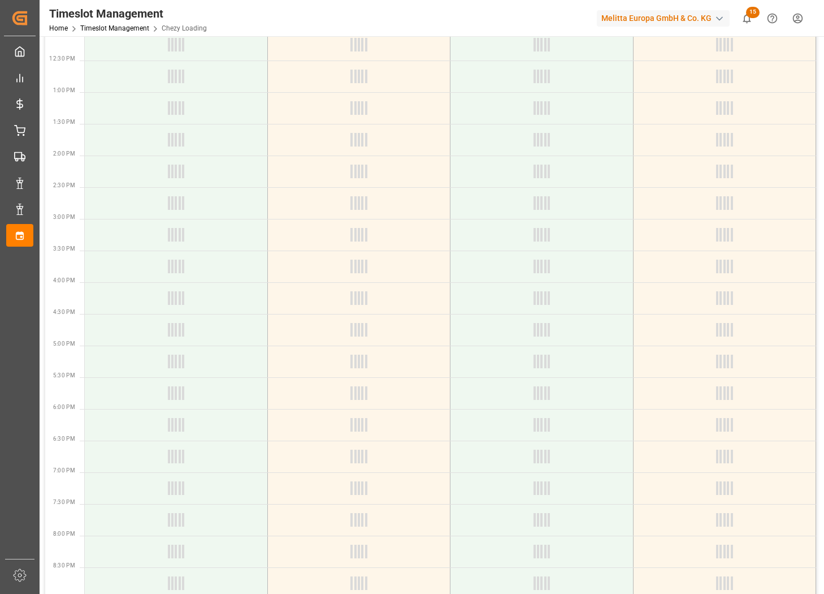
scroll to position [339, 0]
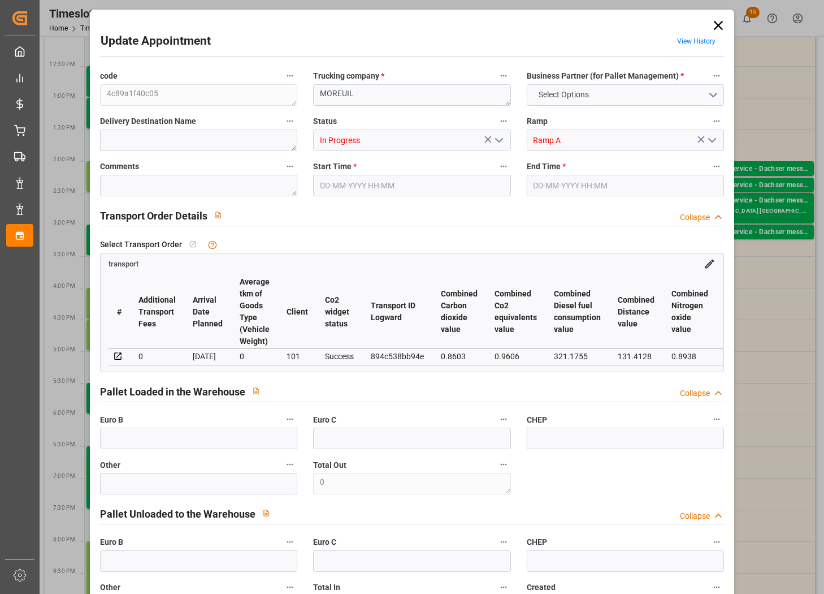
type input "62"
type input "0"
type input "-20.7494"
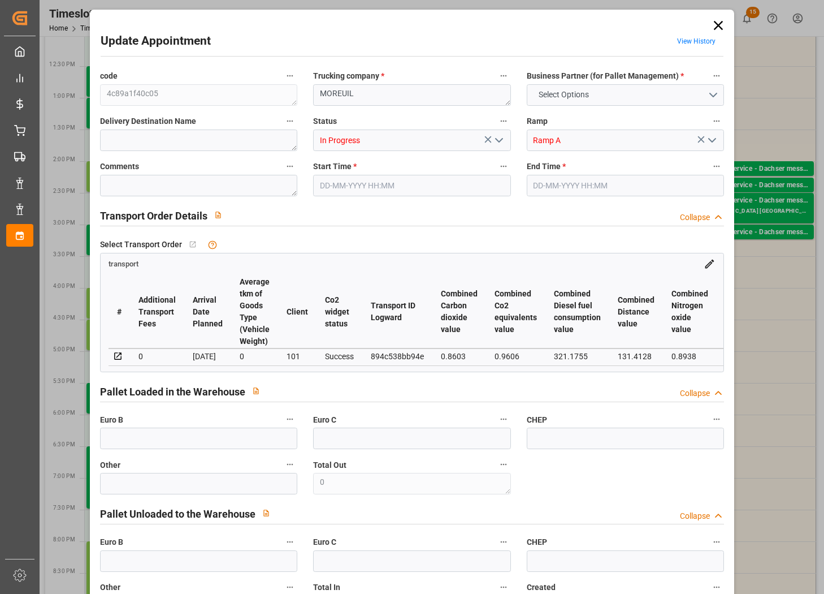
type input "14"
type input "11904"
type input "14384"
type input "53568"
type input "80"
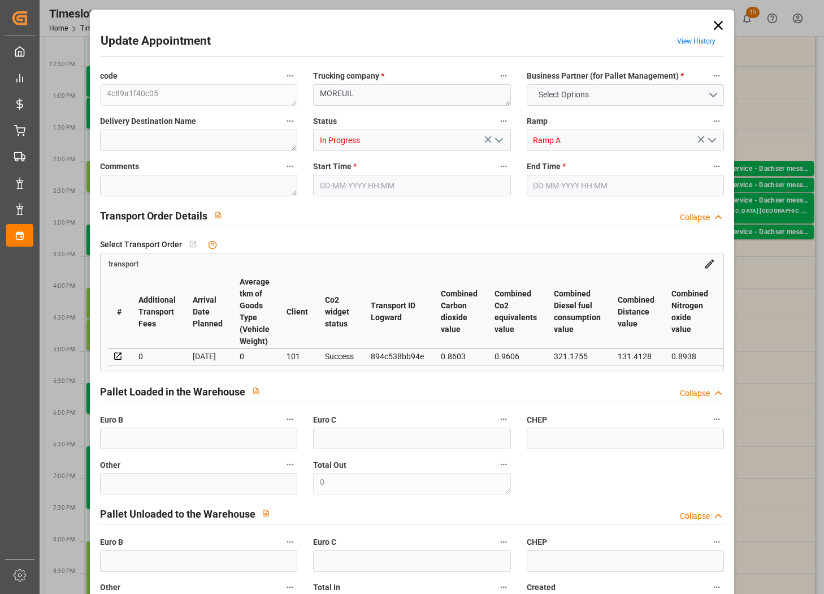
type input "0"
type input "9"
type input "62"
type input "101"
type input "14384"
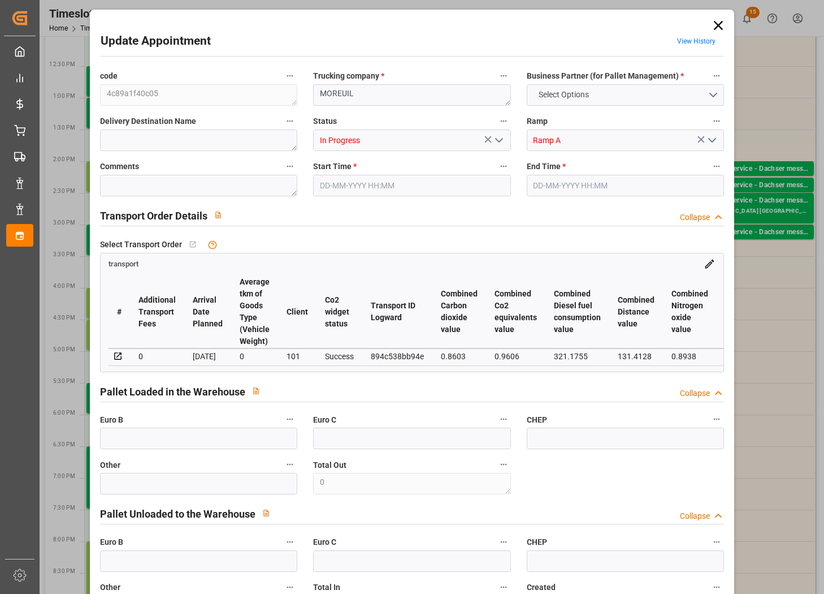
type input "0"
type input "4710.8598"
type input "0"
type input "21"
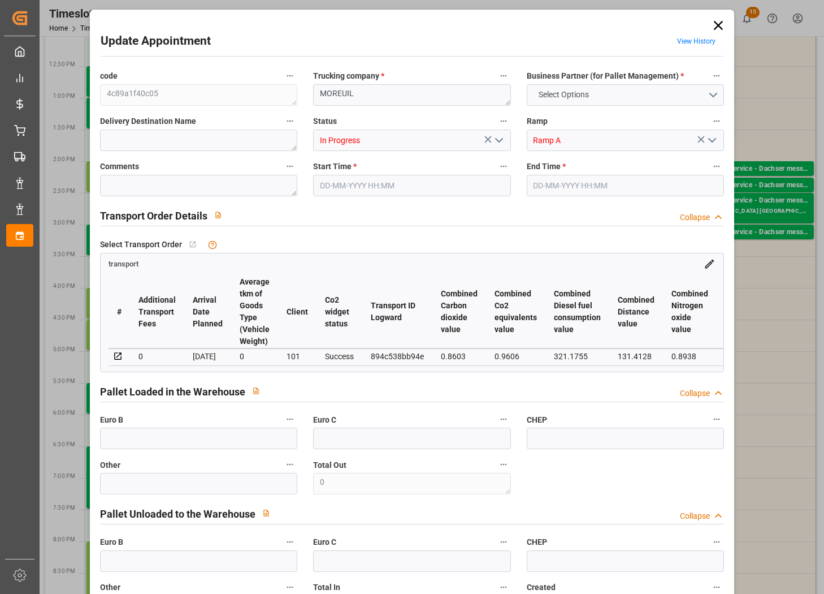
type input "35"
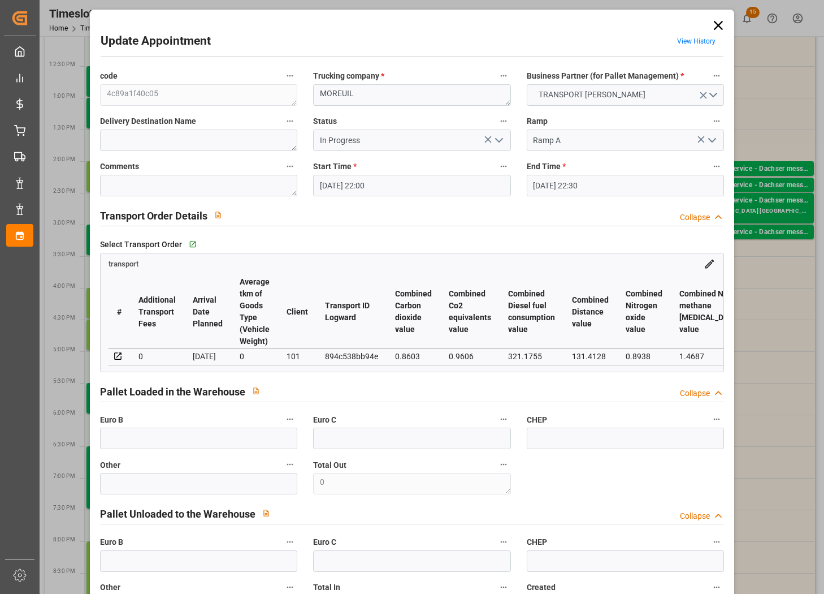
type input "[DATE] 22:00"
type input "[DATE] 22:30"
type input "[DATE] 14:03"
type input "[DATE] 12:07"
type input "[DATE]"
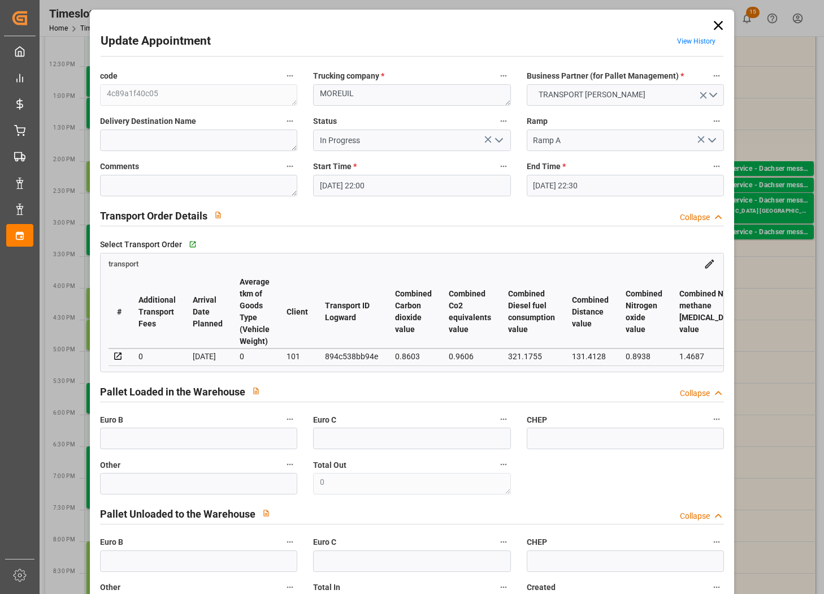
type input "[DATE]"
click at [498, 133] on icon "open menu" at bounding box center [500, 140] width 14 height 14
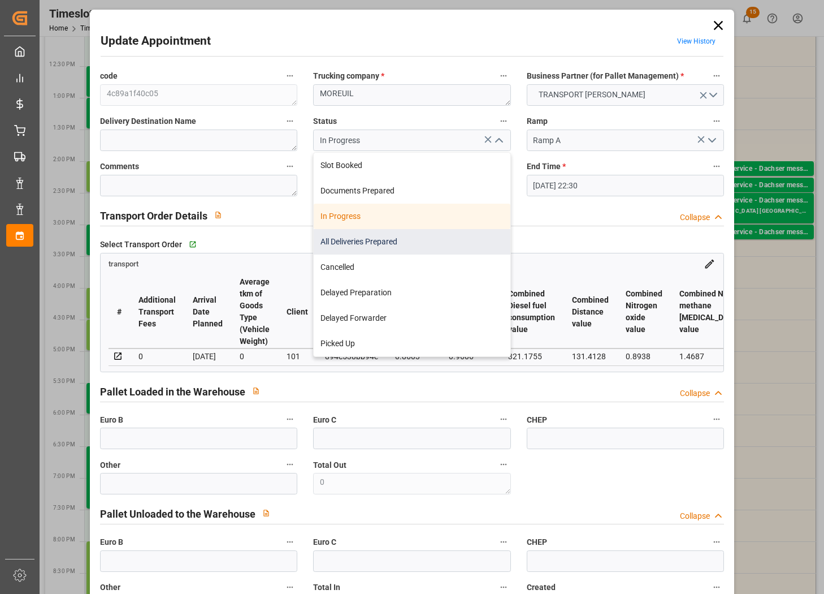
click at [450, 233] on div "All Deliveries Prepared" at bounding box center [412, 241] width 196 height 25
type input "All Deliveries Prepared"
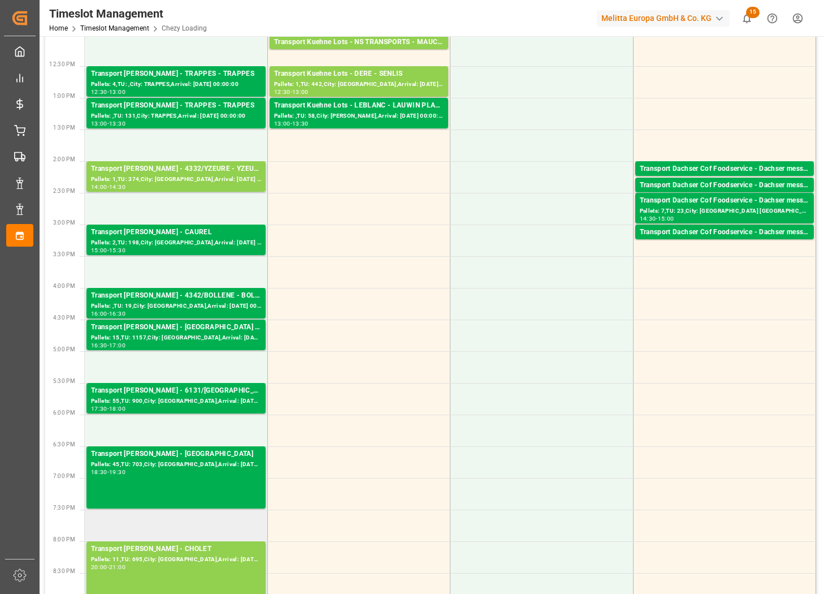
scroll to position [580, 0]
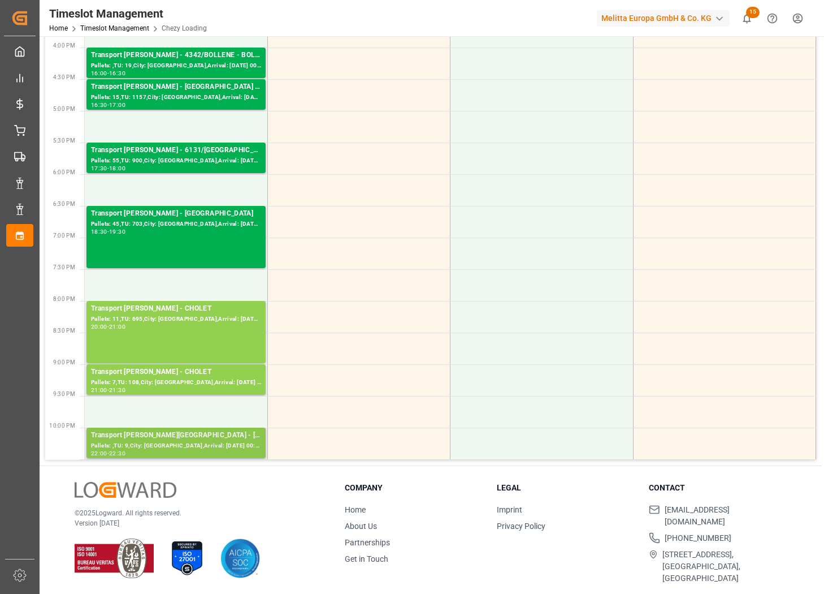
click at [212, 429] on div "Transport Delisle - MOREUIL - MOREUIL Pallets: ,TU: 9,City: MOREUIL,Arrival: 20…" at bounding box center [176, 443] width 179 height 31
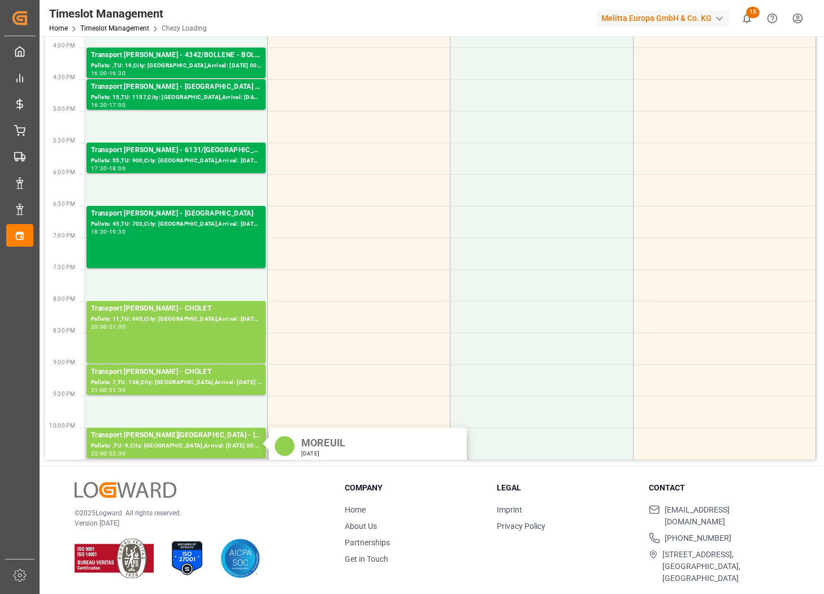
scroll to position [113, 0]
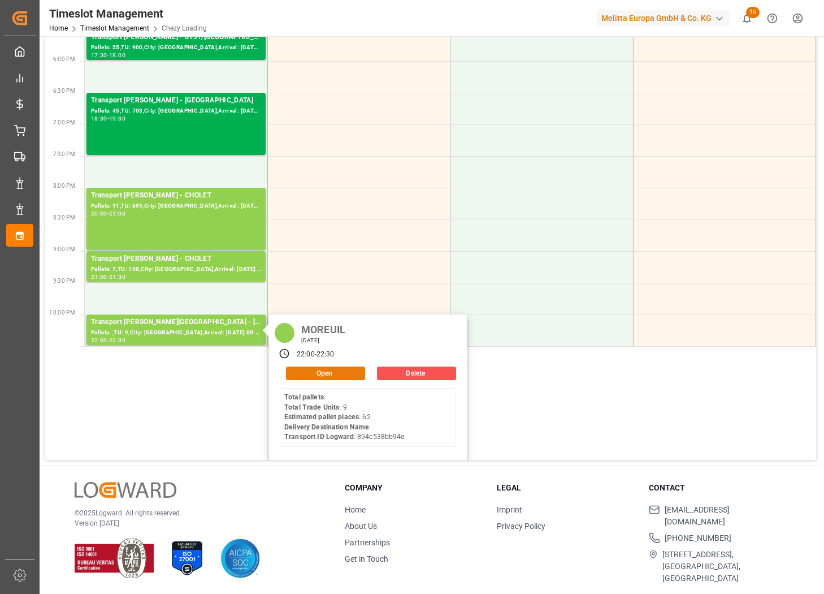
click at [326, 371] on button "Open" at bounding box center [325, 373] width 79 height 14
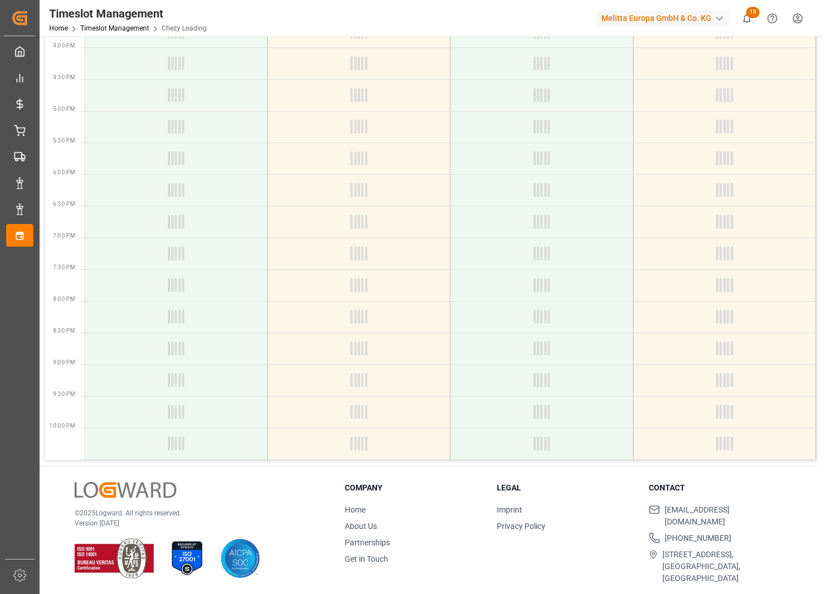
scroll to position [0, 0]
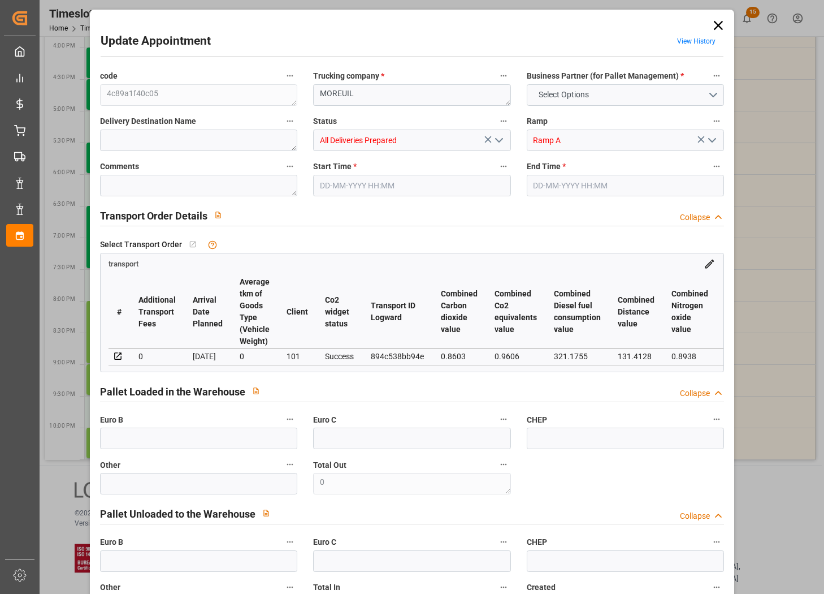
type input "62"
type input "0"
type input "-20.7494"
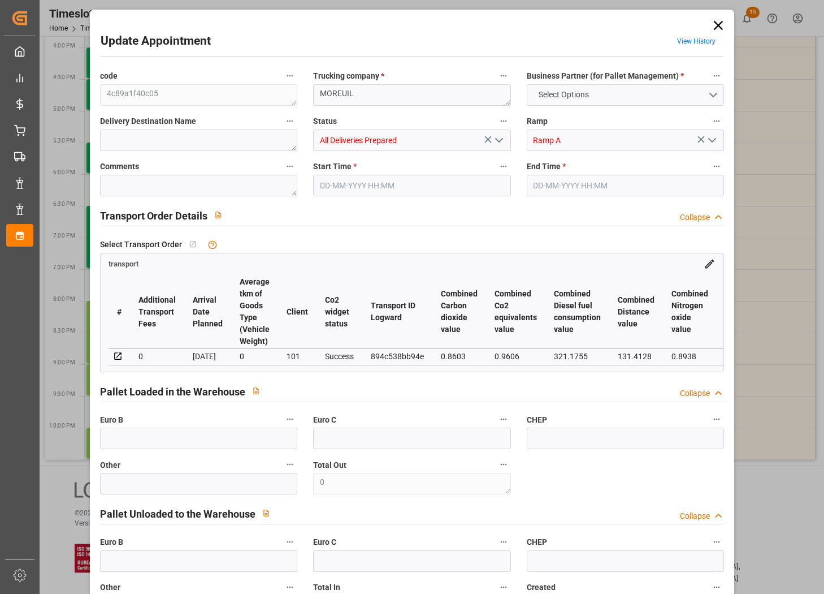
type input "14"
type input "11904"
type input "14384"
type input "53568"
type input "80"
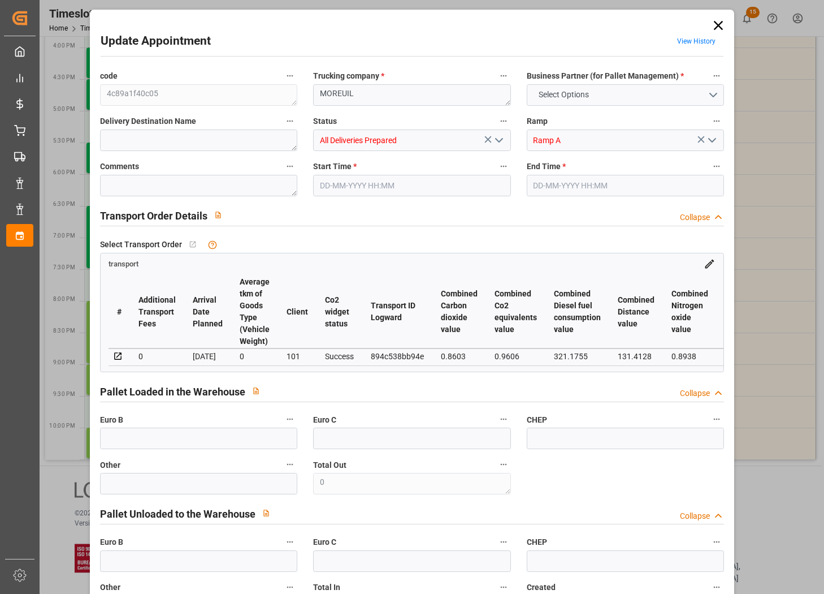
type input "0"
type input "9"
type input "62"
type input "101"
type input "14384"
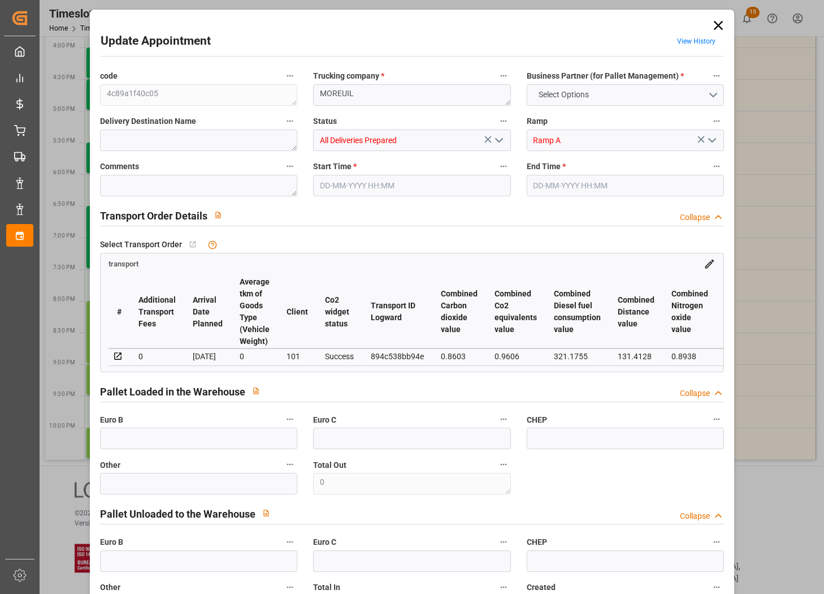
type input "0"
type input "4710.8598"
type input "0"
type input "21"
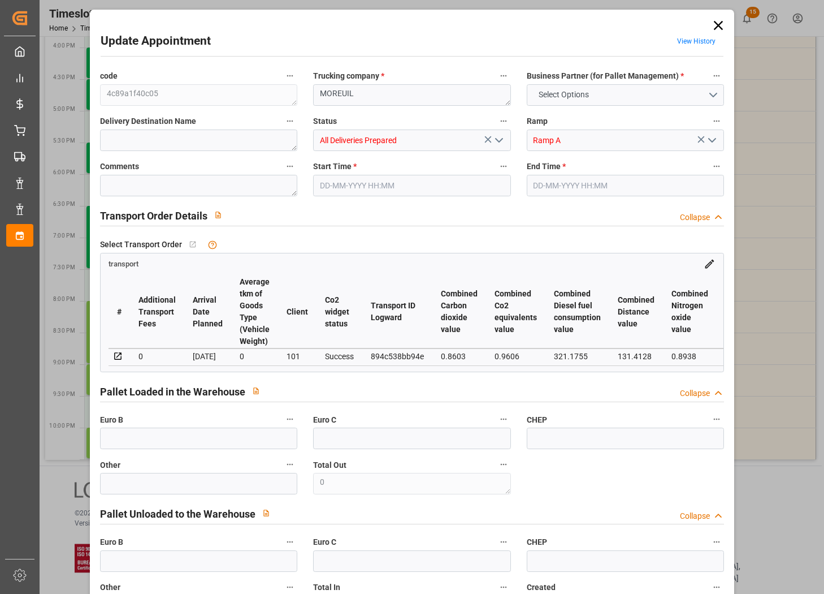
type input "35"
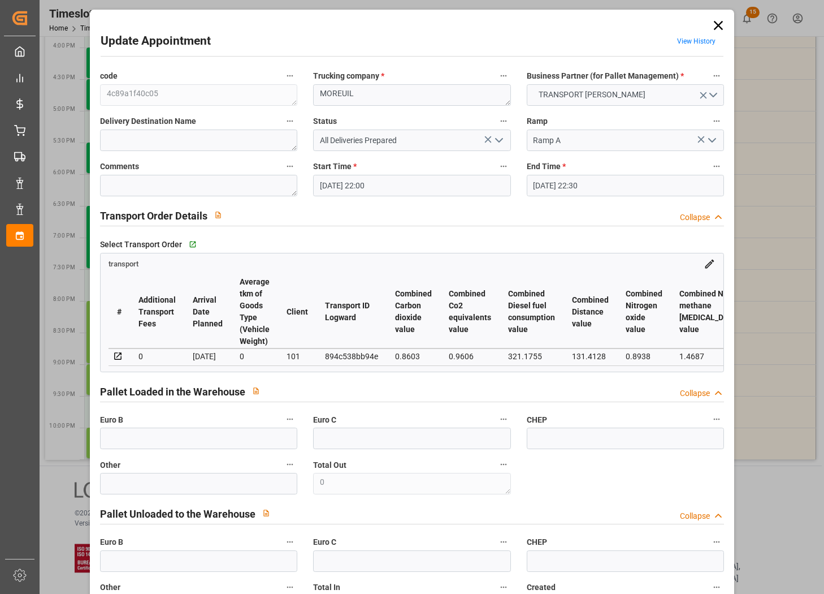
type input "[DATE] 22:00"
type input "[DATE] 22:30"
type input "[DATE] 14:03"
type input "[DATE] 12:07"
type input "[DATE]"
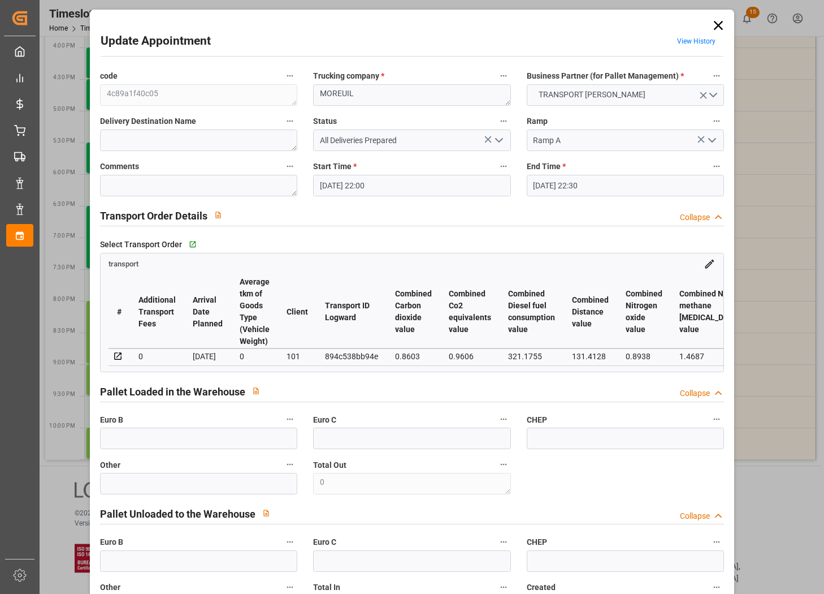
type input "[DATE]"
click at [716, 27] on icon at bounding box center [719, 26] width 16 height 16
